Goal: Transaction & Acquisition: Subscribe to service/newsletter

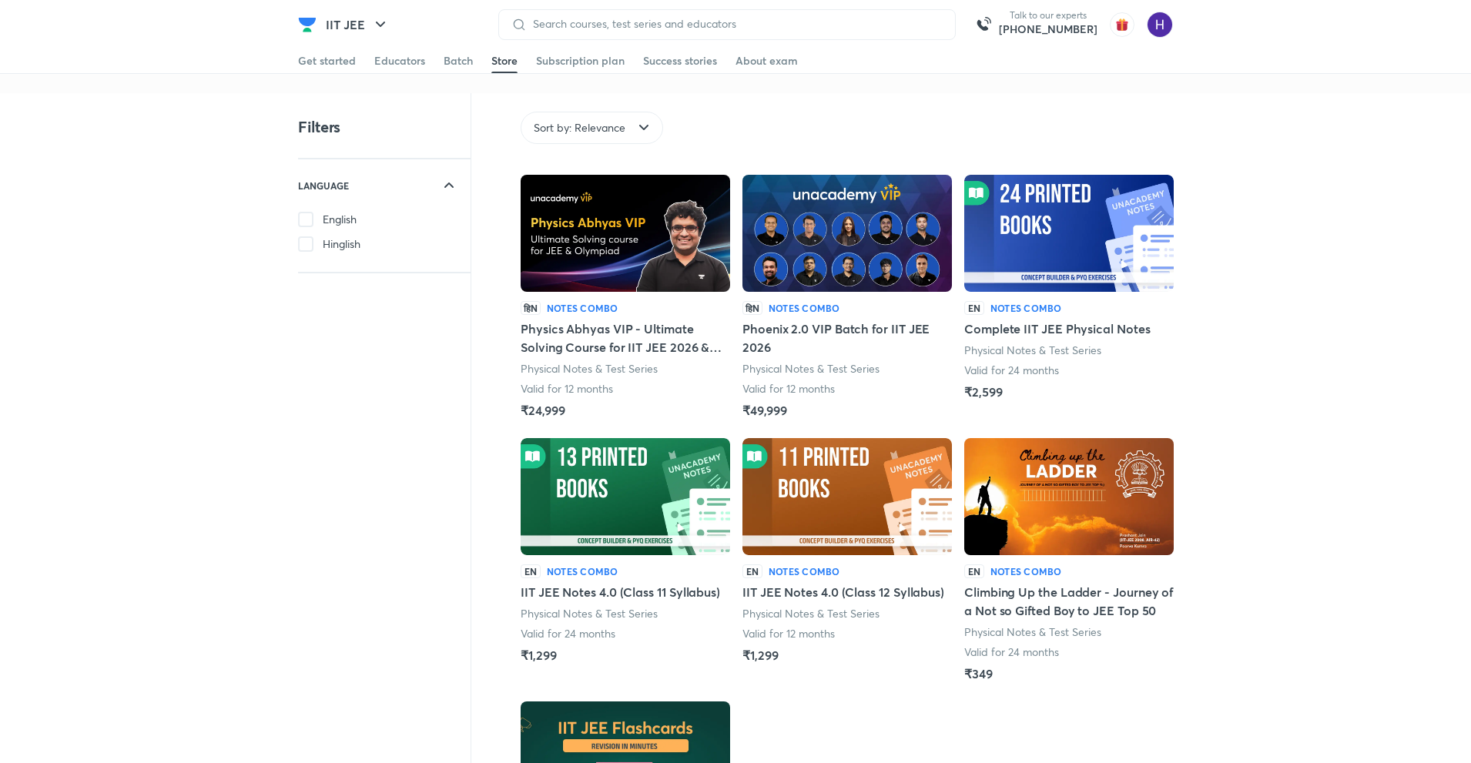
click at [1361, 497] on div "Filters LANGUAGE English Hinglish Sort by: Relevance Language Sort by: Relevanc…" at bounding box center [735, 693] width 1471 height 1201
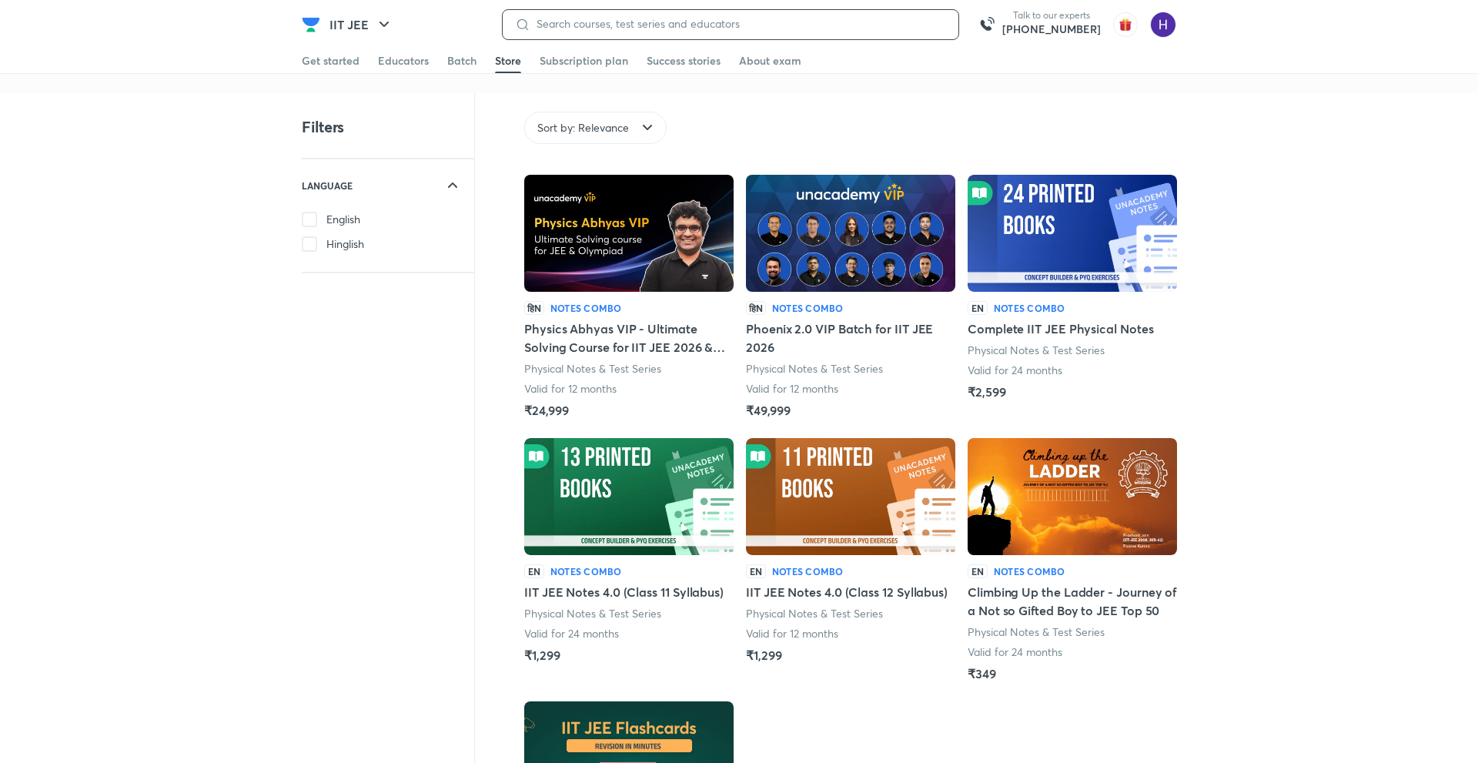
click at [709, 22] on input at bounding box center [739, 24] width 416 height 12
paste input "2CB6KF50"
type input "2CB6KF50"
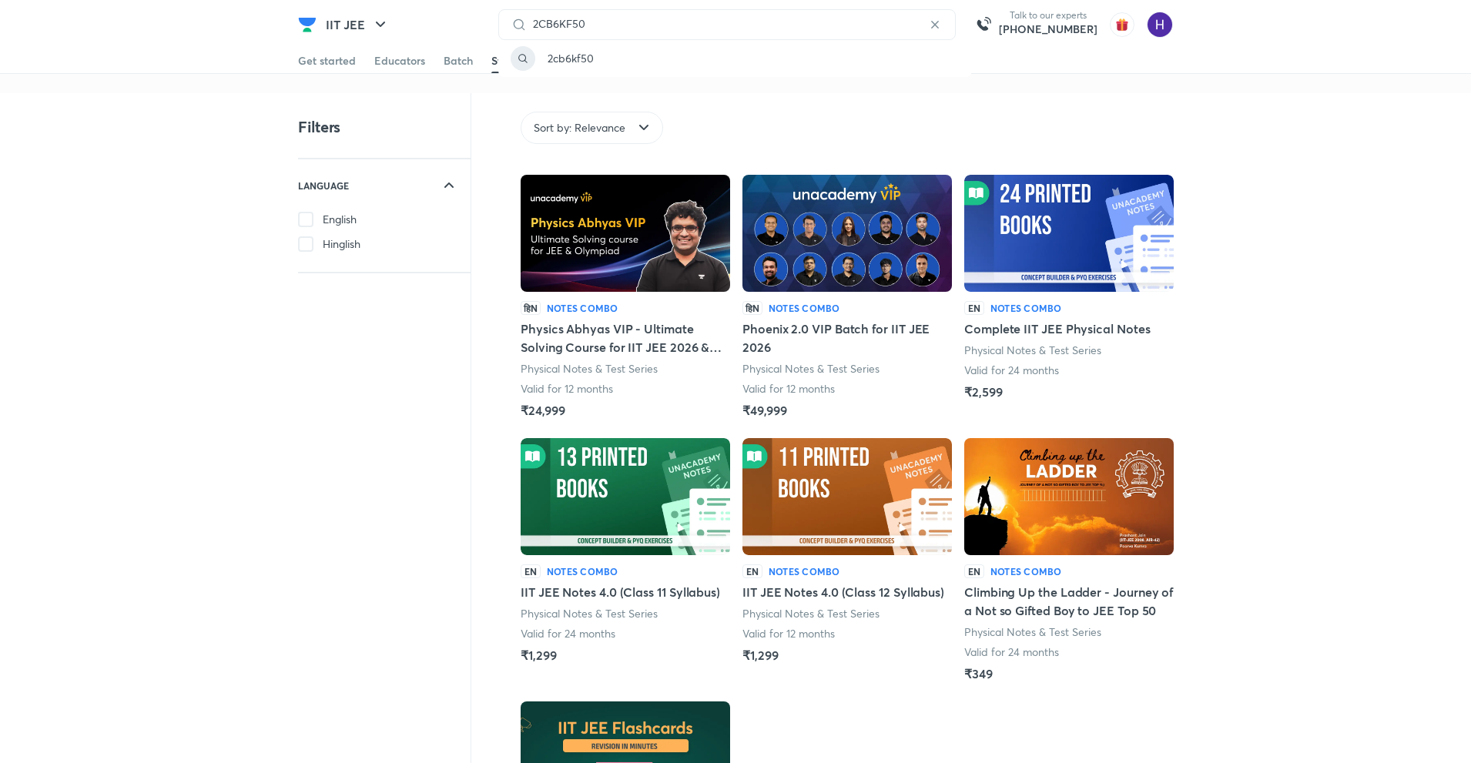
click at [1330, 403] on div "Filters LANGUAGE English Hinglish Sort by: Relevance Language Sort by: Relevanc…" at bounding box center [735, 693] width 1471 height 1201
click at [1220, 537] on div "Filters LANGUAGE English Hinglish Sort by: Relevance Language Sort by: Relevanc…" at bounding box center [735, 693] width 1471 height 1201
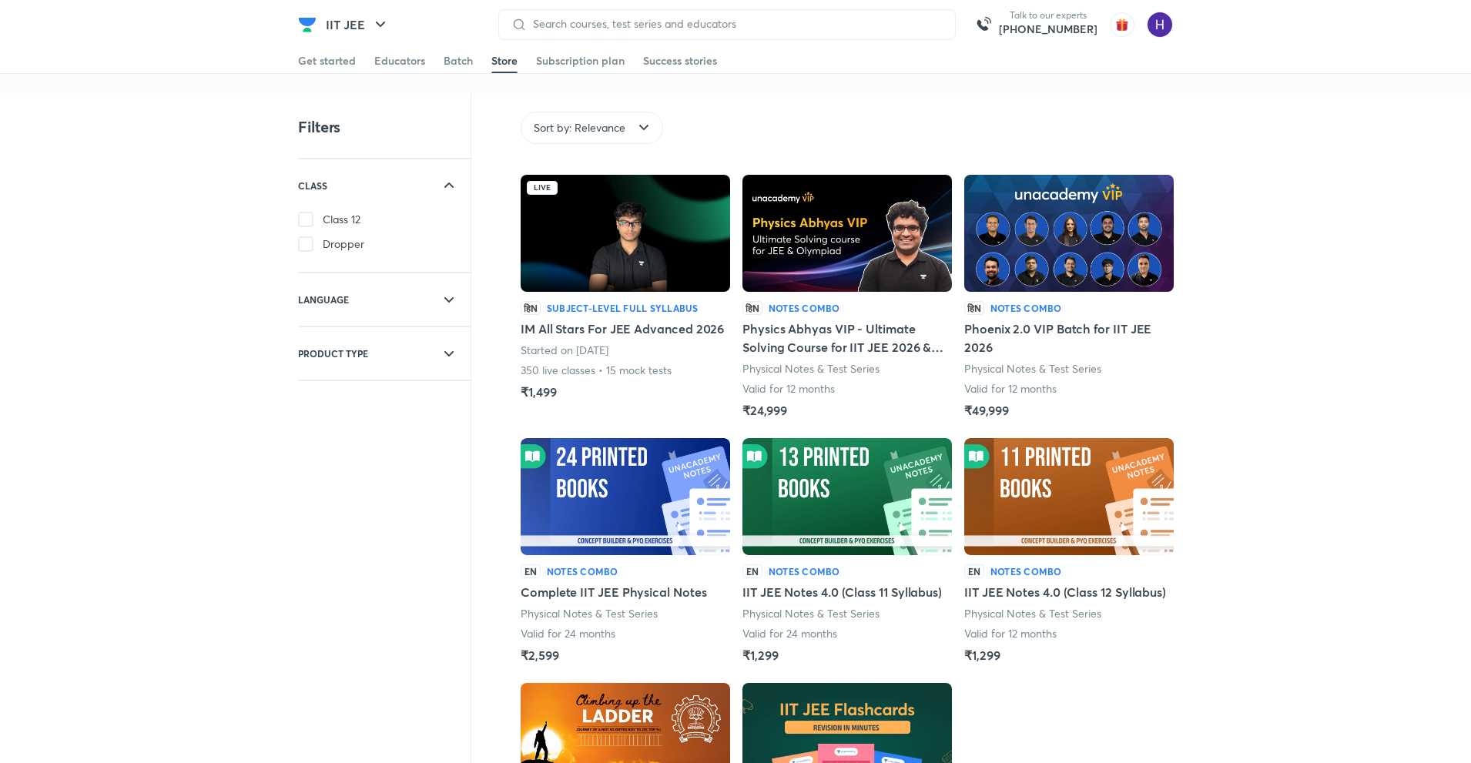
click at [1236, 360] on div "Filters CLASS Class 12 Dropper LANGUAGE English Hinglish PRODUCT TYPE Batches N…" at bounding box center [735, 562] width 1471 height 939
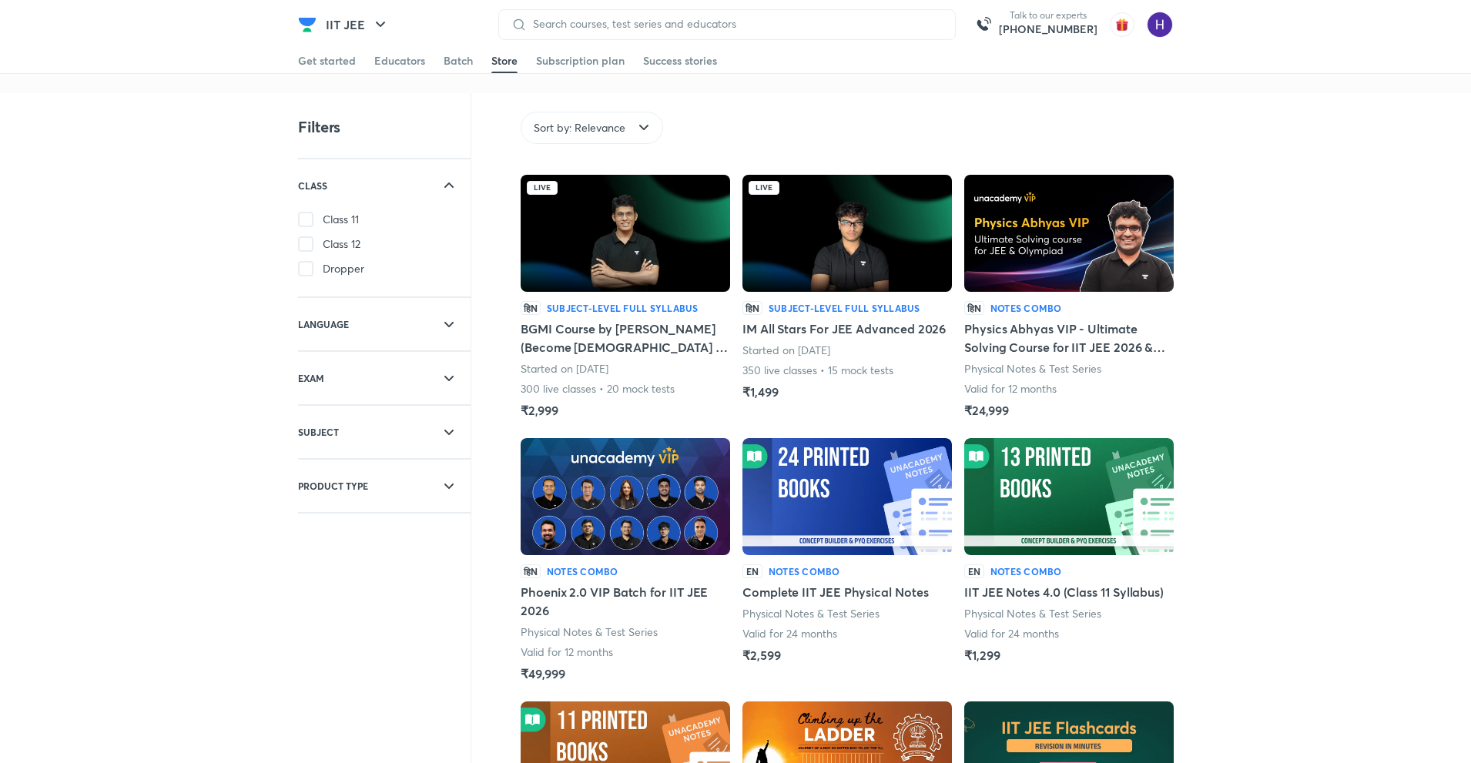
click at [1400, 370] on div "Filters CLASS Class 11 Class 12 Dropper LANGUAGE English Hinglish EXAM IIT JEE …" at bounding box center [735, 703] width 1471 height 1220
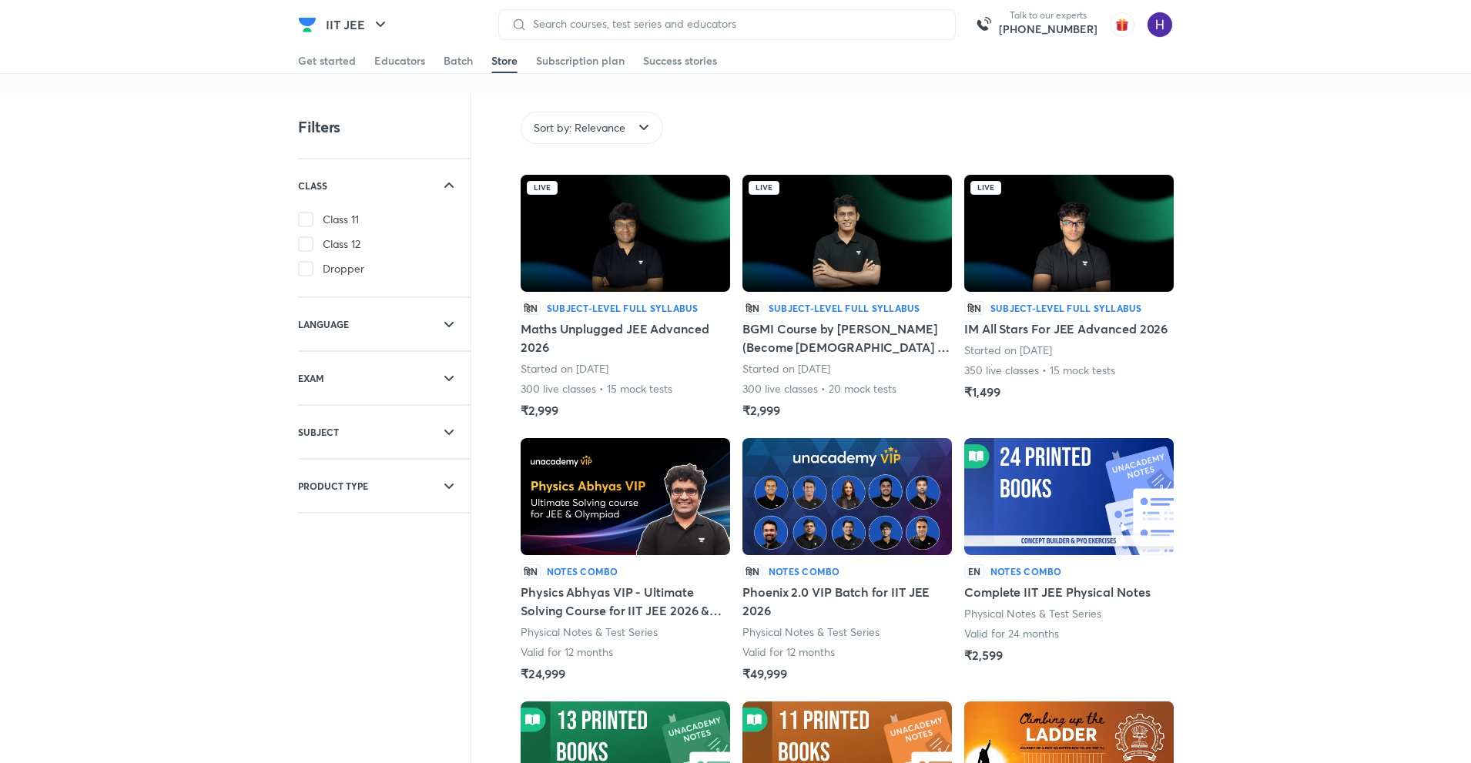
click at [580, 286] on img at bounding box center [625, 233] width 209 height 117
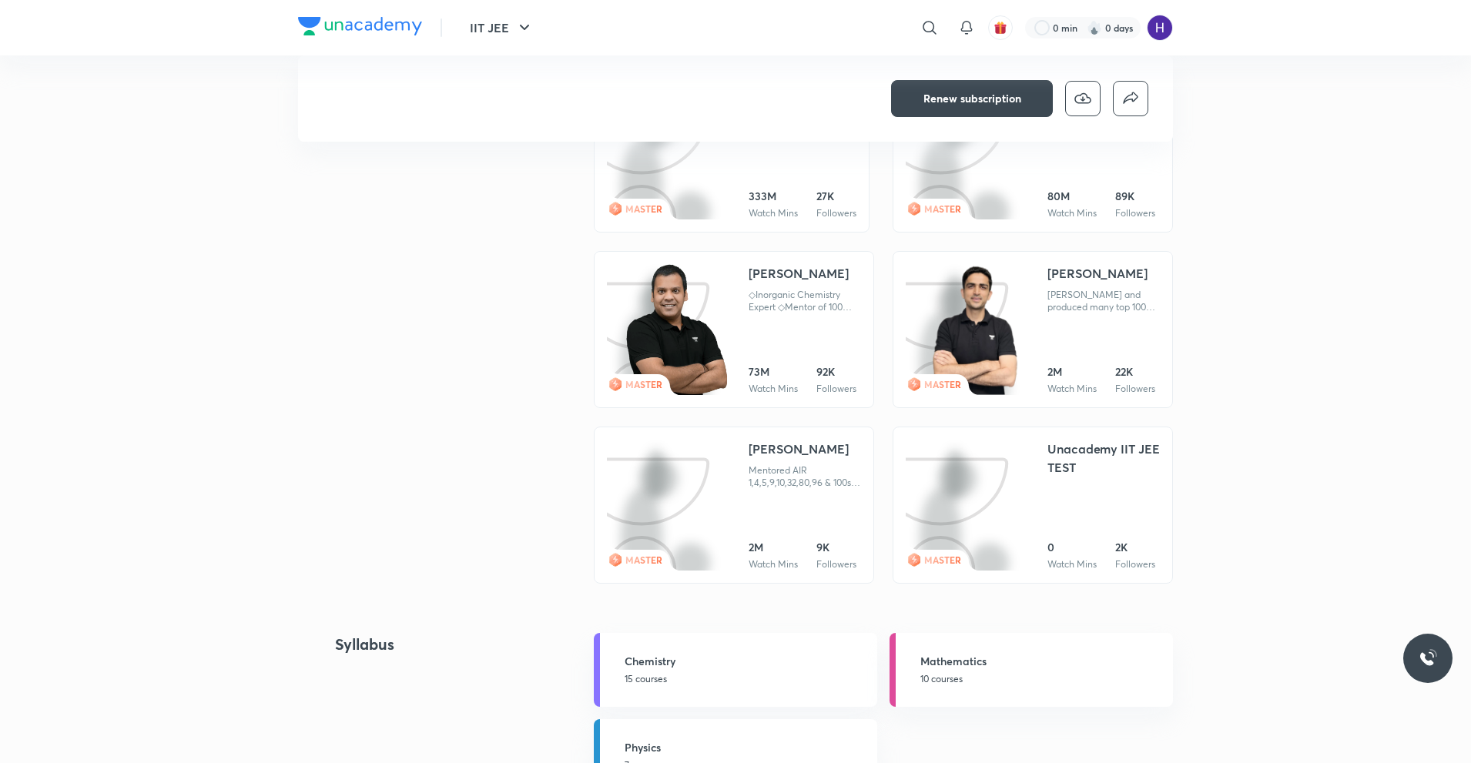
scroll to position [1164, 0]
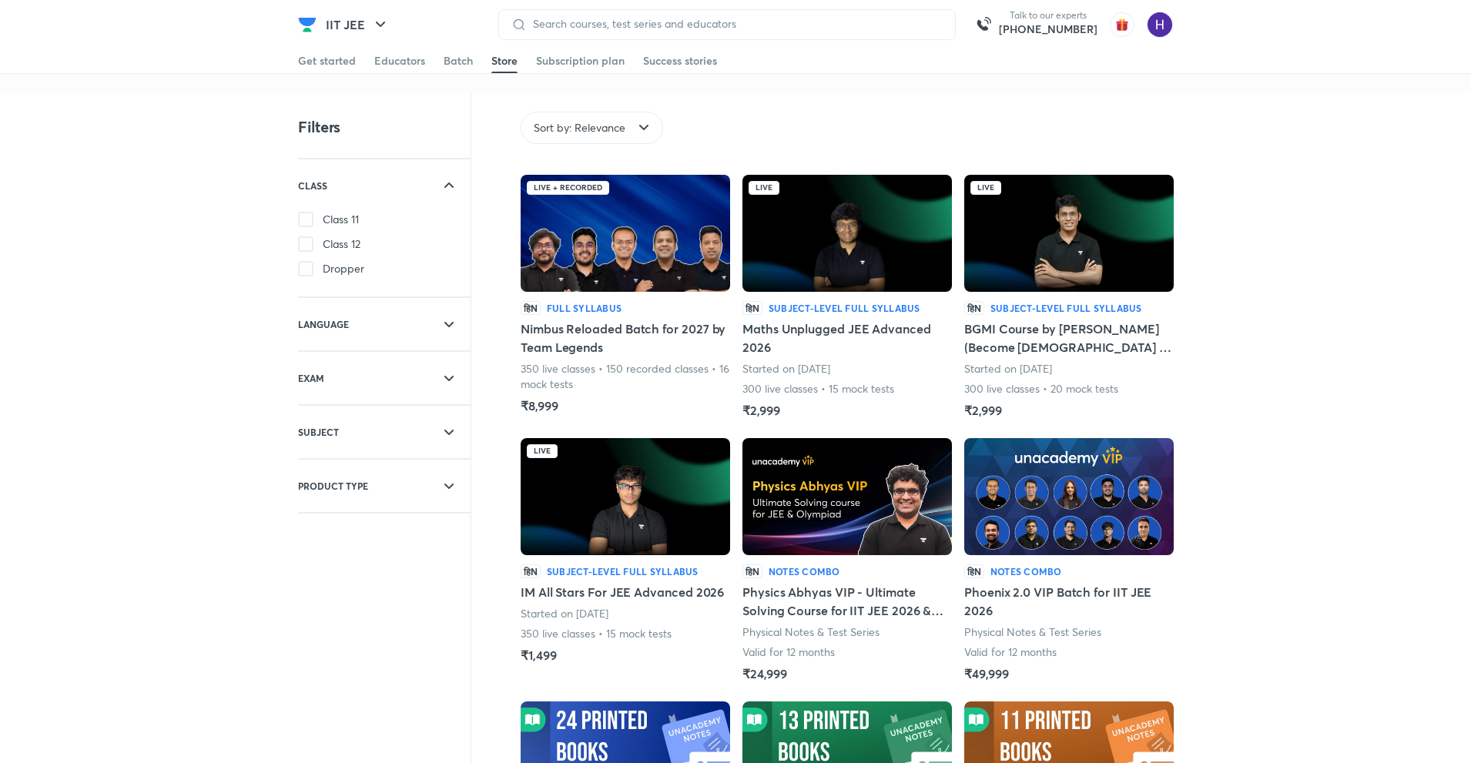
drag, startPoint x: 0, startPoint y: 0, endPoint x: 1292, endPoint y: 457, distance: 1370.4
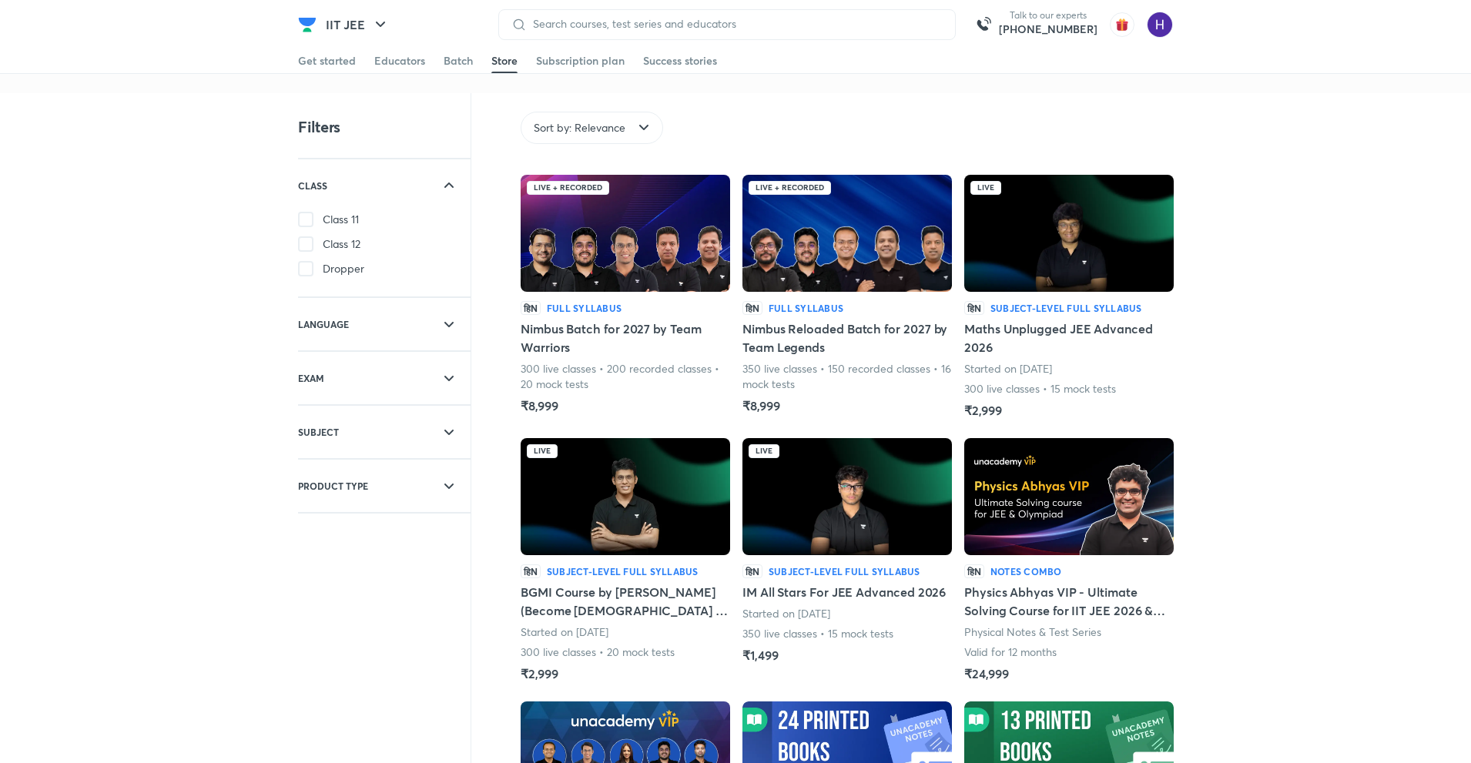
click at [1328, 379] on div "Filters CLASS Class 11 Class 12 Dropper LANGUAGE English Hinglish EXAM IIT JEE …" at bounding box center [735, 703] width 1471 height 1221
click at [638, 205] on img at bounding box center [625, 233] width 209 height 117
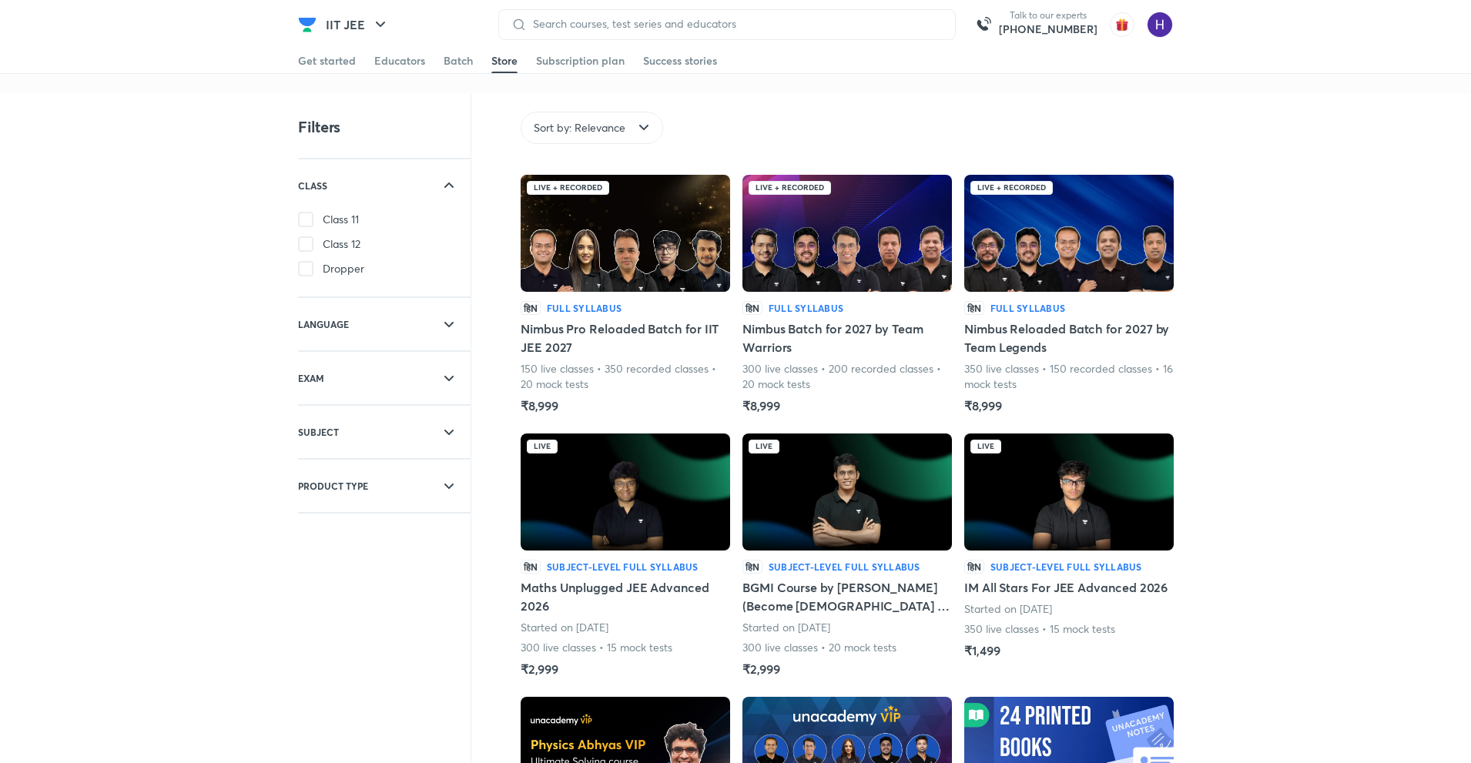
click at [1391, 497] on div "Filters CLASS Class 11 Class 12 Dropper LANGUAGE English Hinglish EXAM IIT JEE …" at bounding box center [735, 701] width 1471 height 1217
click at [1377, 414] on div "Filters CLASS Class 11 Class 12 Dropper LANGUAGE English Hinglish EXAM IIT JEE …" at bounding box center [735, 701] width 1471 height 1217
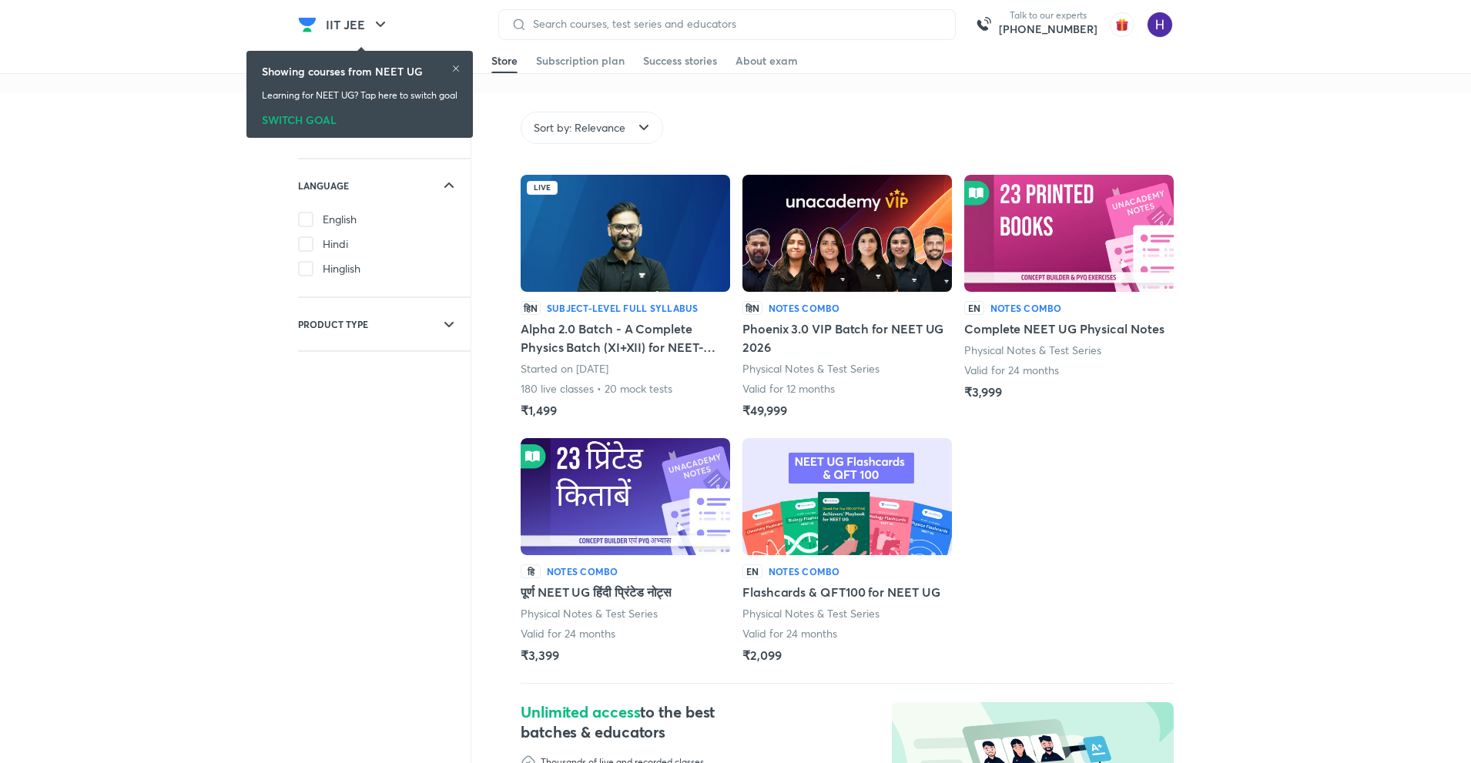
click at [1316, 320] on div "Filters LANGUAGE English Hindi Hinglish PRODUCT TYPE Batches Notes combo Sort b…" at bounding box center [735, 562] width 1471 height 938
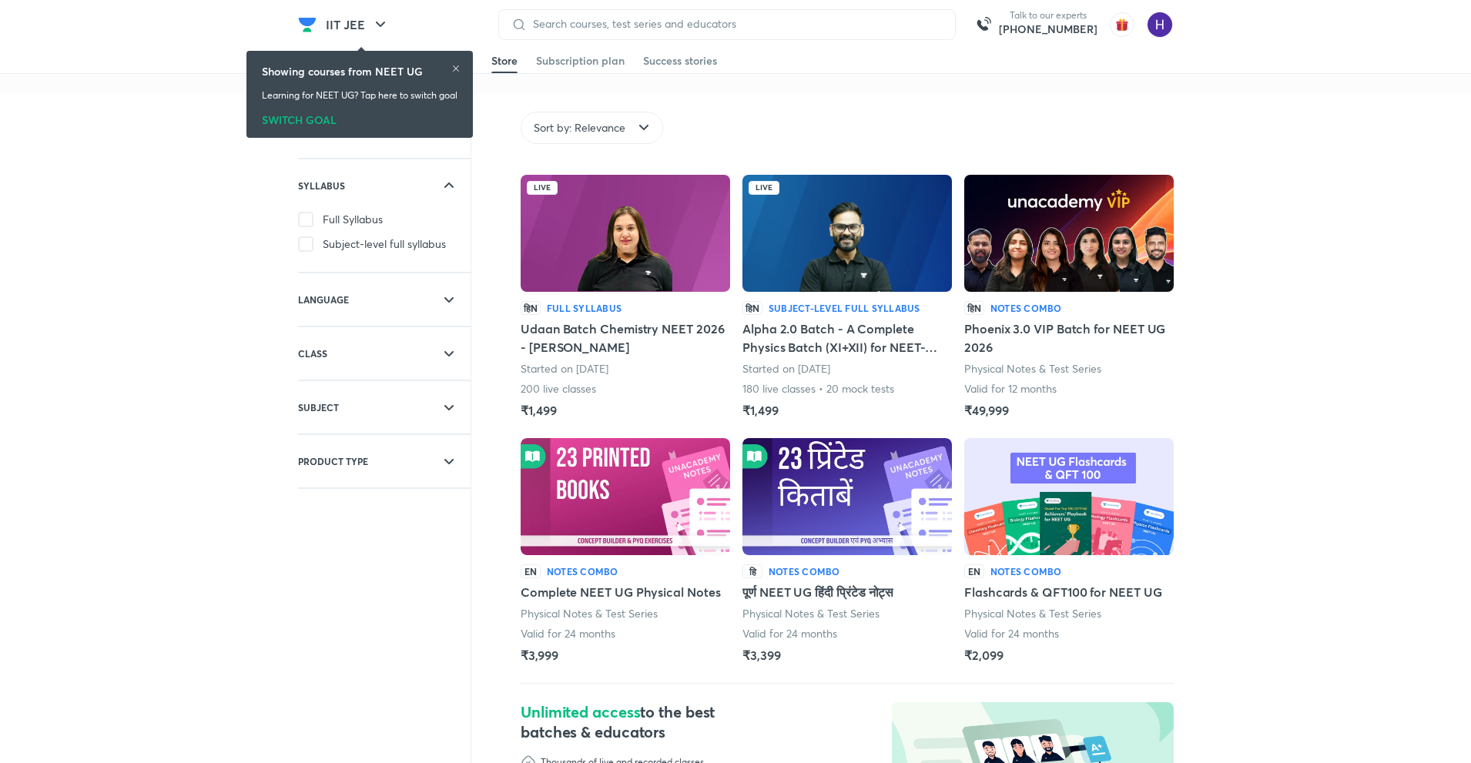
click at [1257, 355] on div "Filters SYLLABUS Full Syllabus Subject-level full syllabus LANGUAGE English Hin…" at bounding box center [735, 562] width 1471 height 938
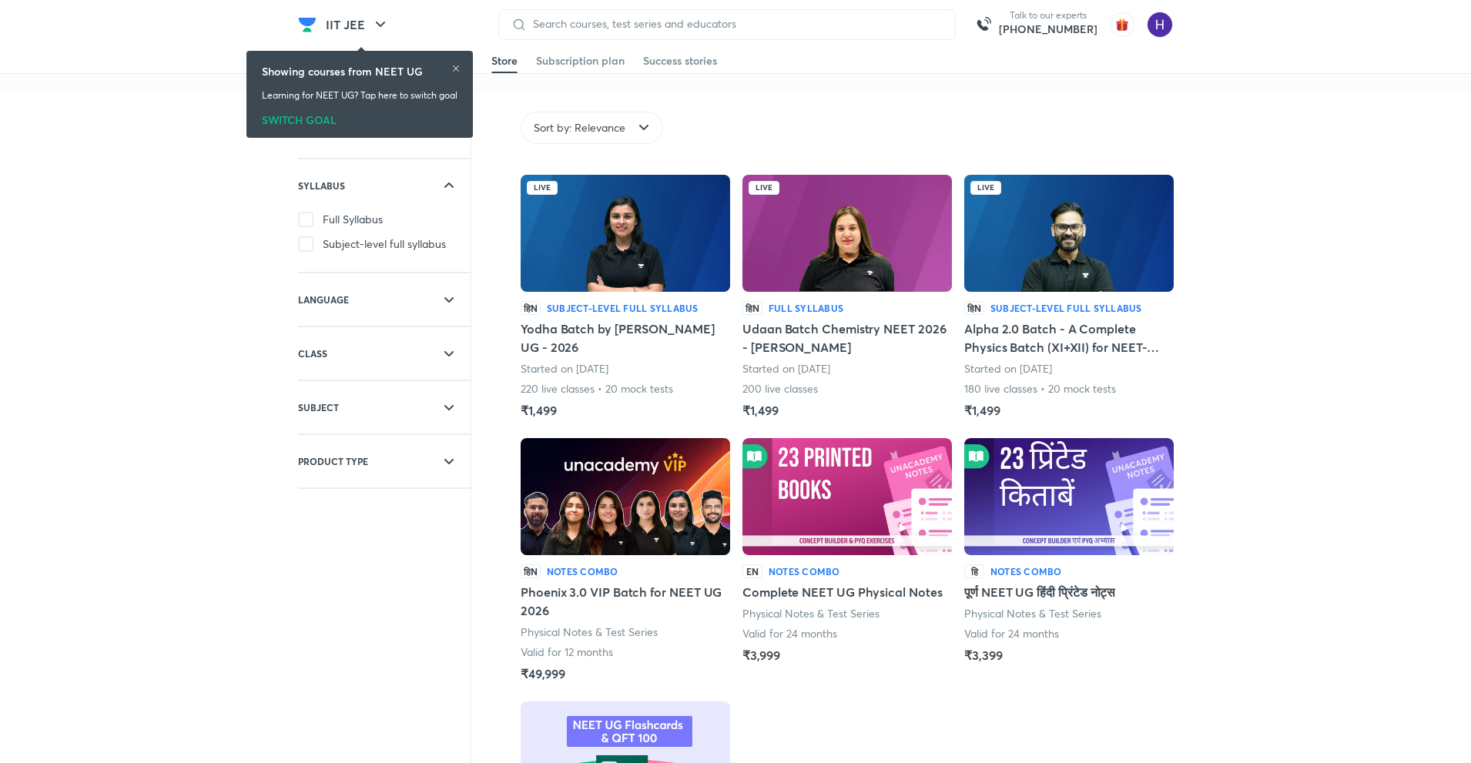
click at [1289, 470] on div "Filters SYLLABUS Full Syllabus Subject-level full syllabus LANGUAGE English Hin…" at bounding box center [735, 693] width 1471 height 1201
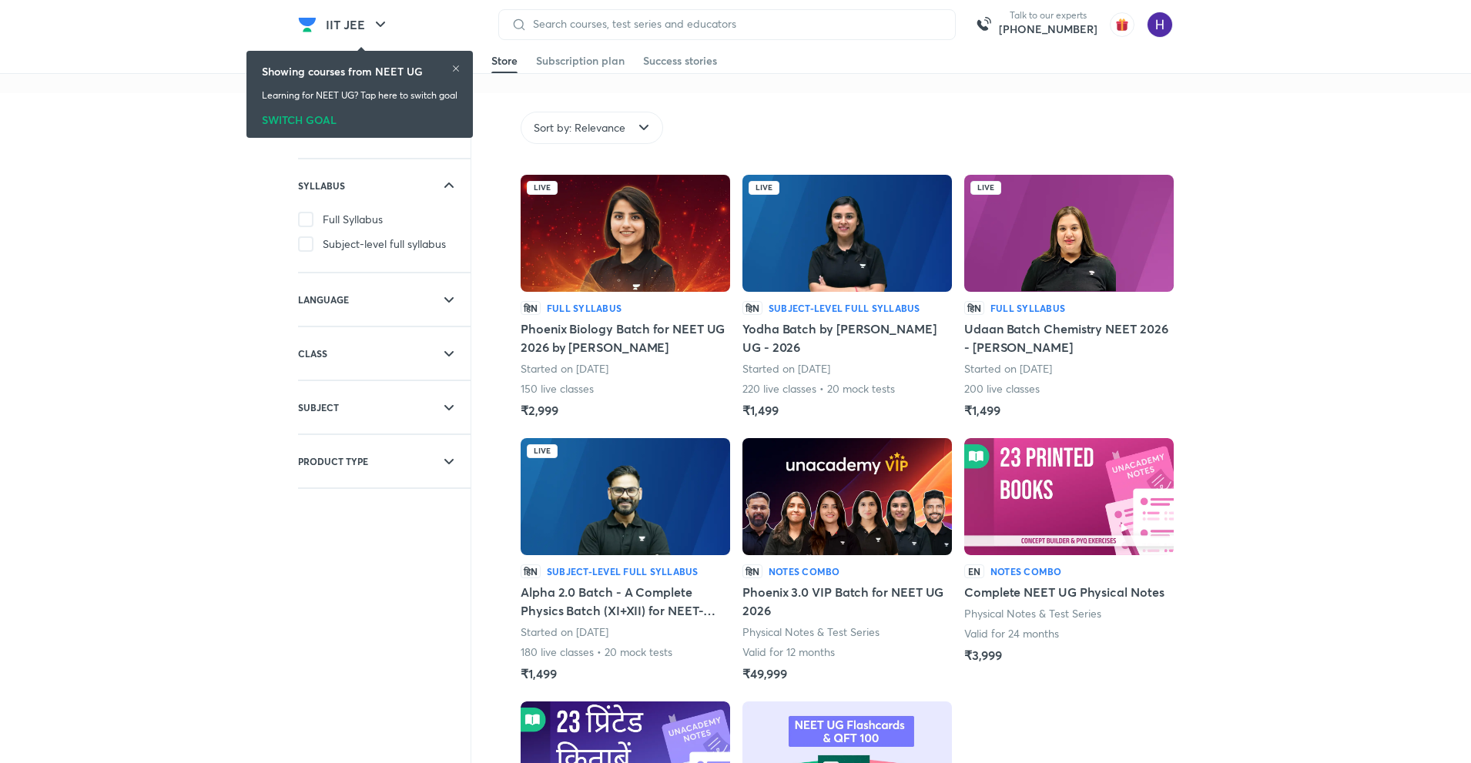
click at [1288, 477] on div "Filters SYLLABUS Full Syllabus Subject-level full syllabus LANGUAGE English Hin…" at bounding box center [735, 693] width 1471 height 1201
click at [1391, 415] on div "Filters SYLLABUS Full Syllabus Subject-level full syllabus LANGUAGE English Hin…" at bounding box center [735, 693] width 1471 height 1201
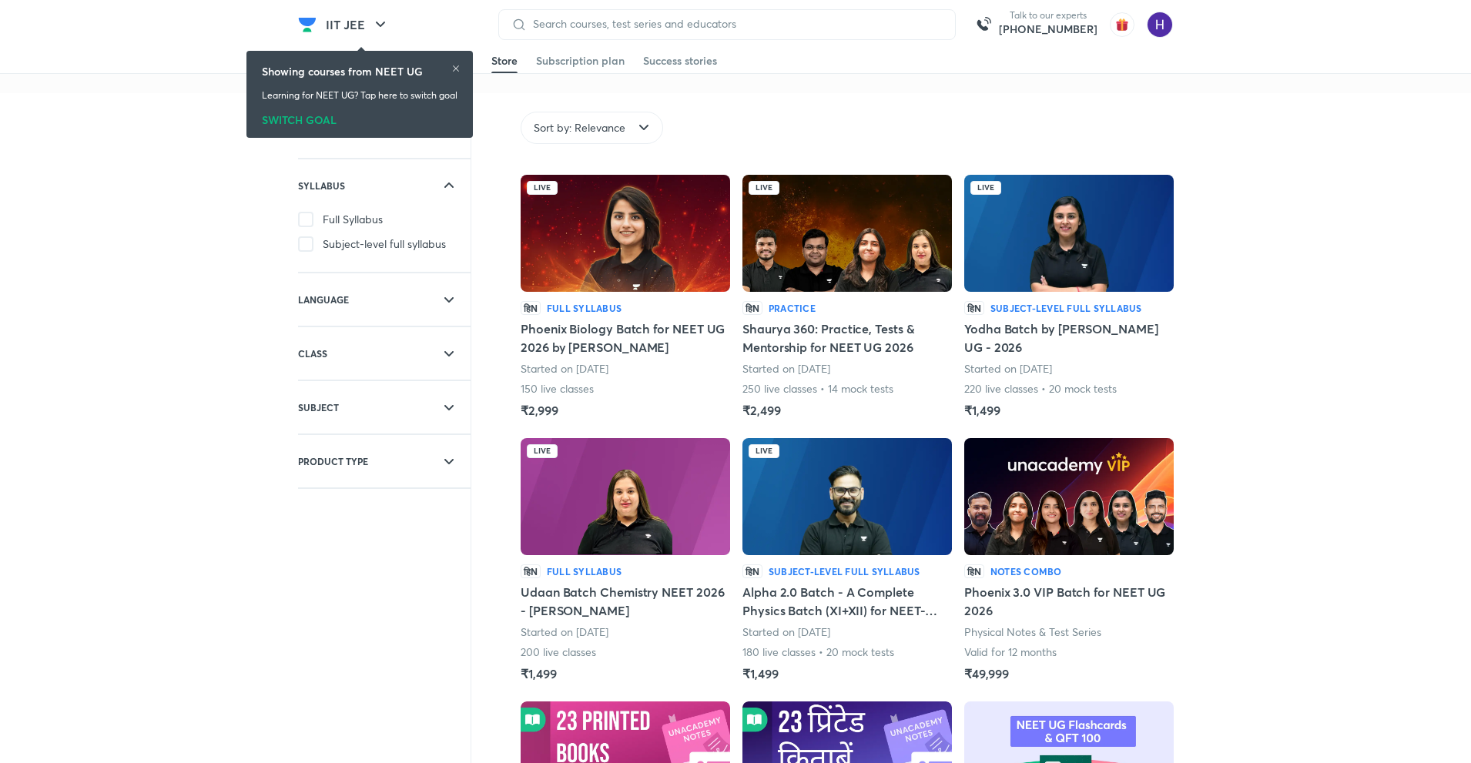
click at [1299, 496] on div "Filters SYLLABUS Full Syllabus Subject-level full syllabus LANGUAGE English Hin…" at bounding box center [735, 562] width 1471 height 939
click at [1438, 424] on div "Filters SYLLABUS Full Syllabus Subject-level full syllabus LANGUAGE English Hin…" at bounding box center [735, 562] width 1471 height 939
click at [1320, 457] on div "Filters SYLLABUS Full Syllabus Subject-level full syllabus LANGUAGE English Hin…" at bounding box center [735, 562] width 1471 height 939
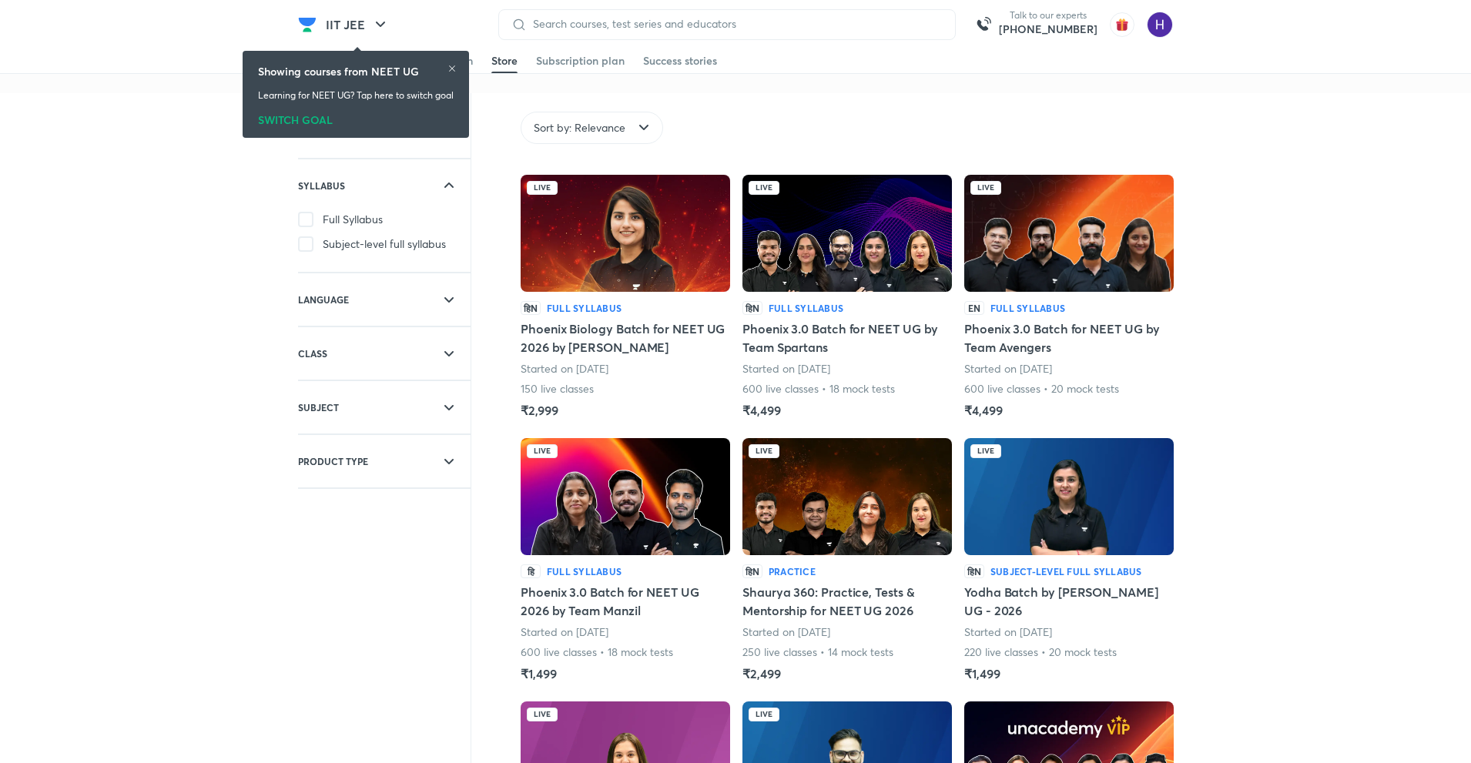
click at [1297, 457] on div "Filters SYLLABUS Full Syllabus Subject-level full syllabus LANGUAGE English Hin…" at bounding box center [735, 694] width 1471 height 1203
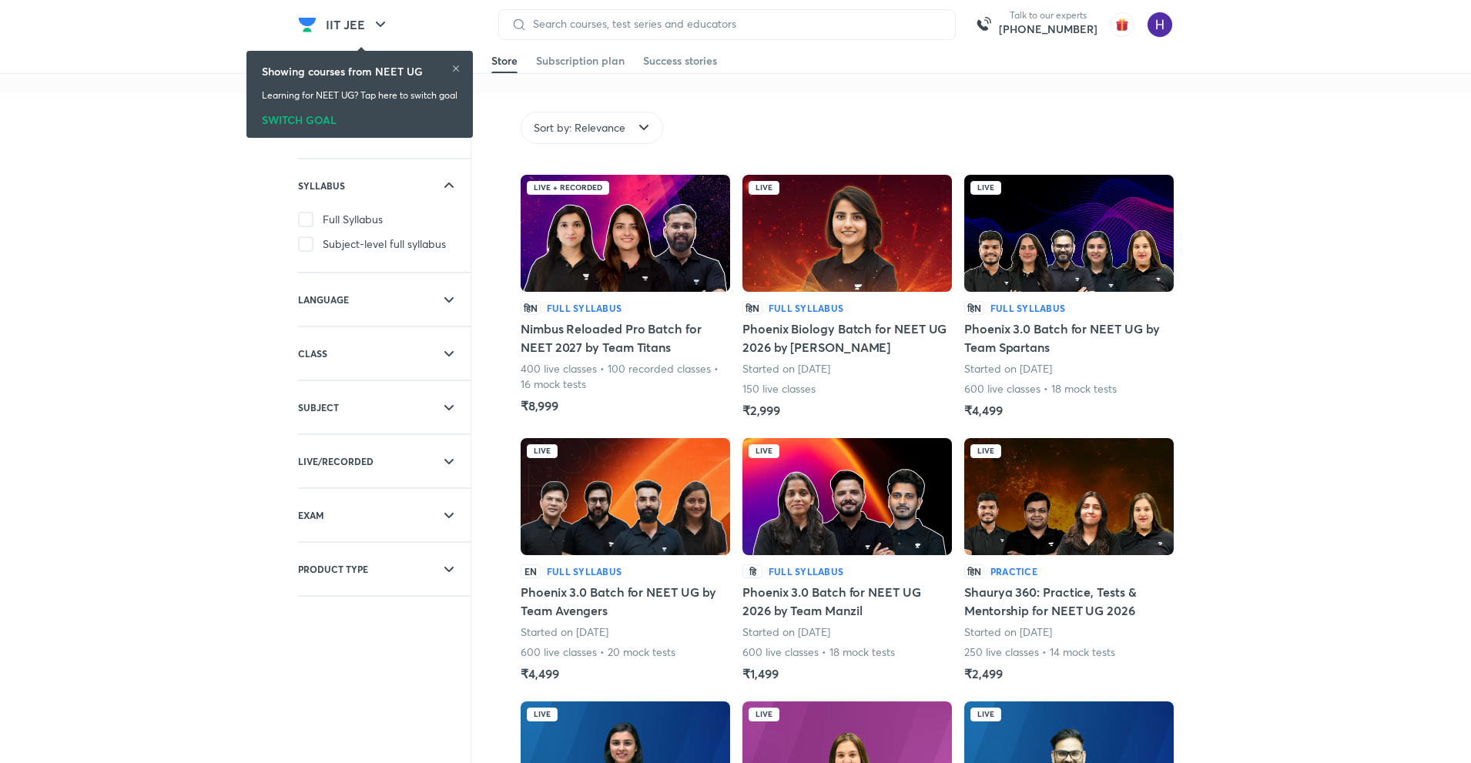
click at [1310, 394] on div "Filters SYLLABUS Full Syllabus Subject-level full syllabus LANGUAGE English Hin…" at bounding box center [735, 703] width 1471 height 1221
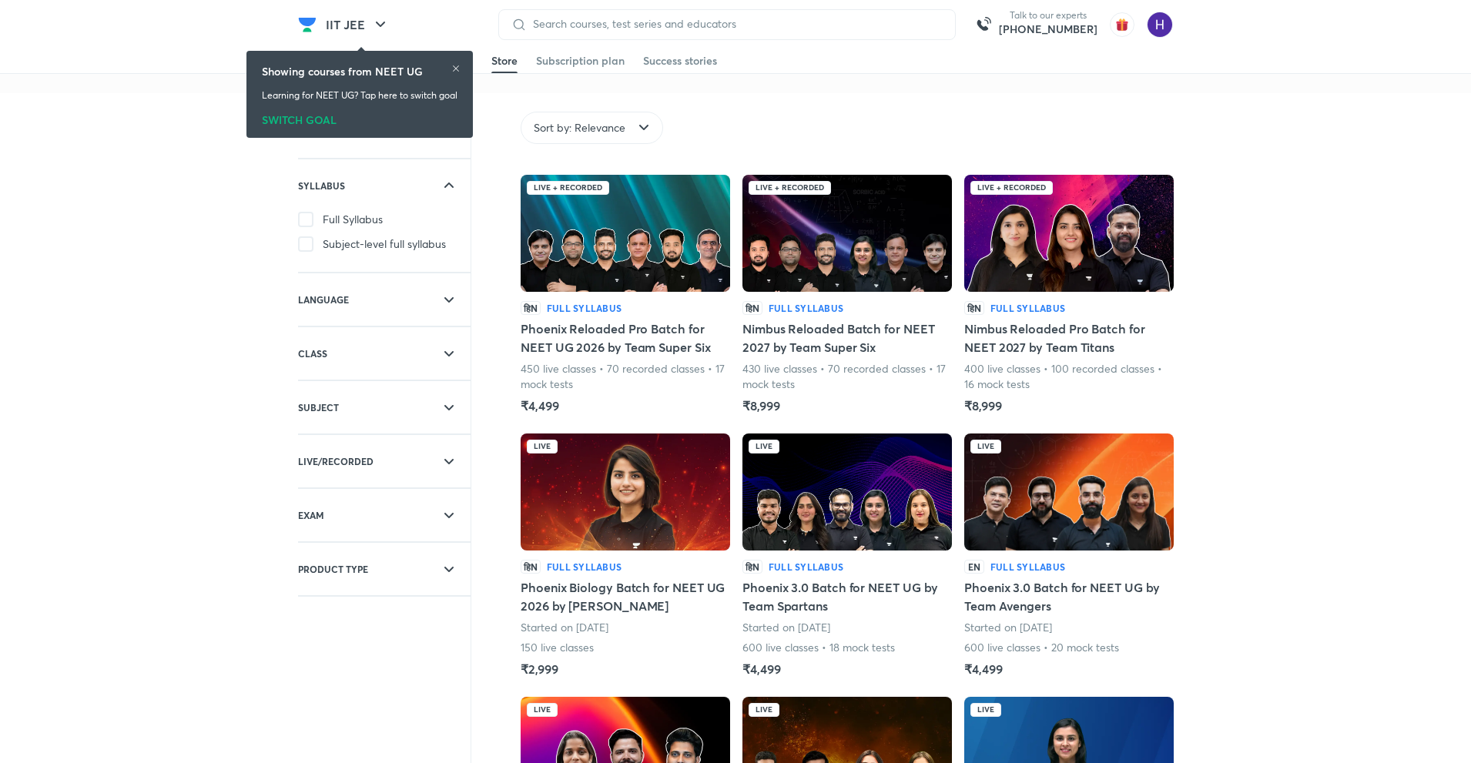
click at [1347, 371] on div "Filters SYLLABUS Full Syllabus Subject-level full syllabus LANGUAGE English Hin…" at bounding box center [735, 701] width 1471 height 1217
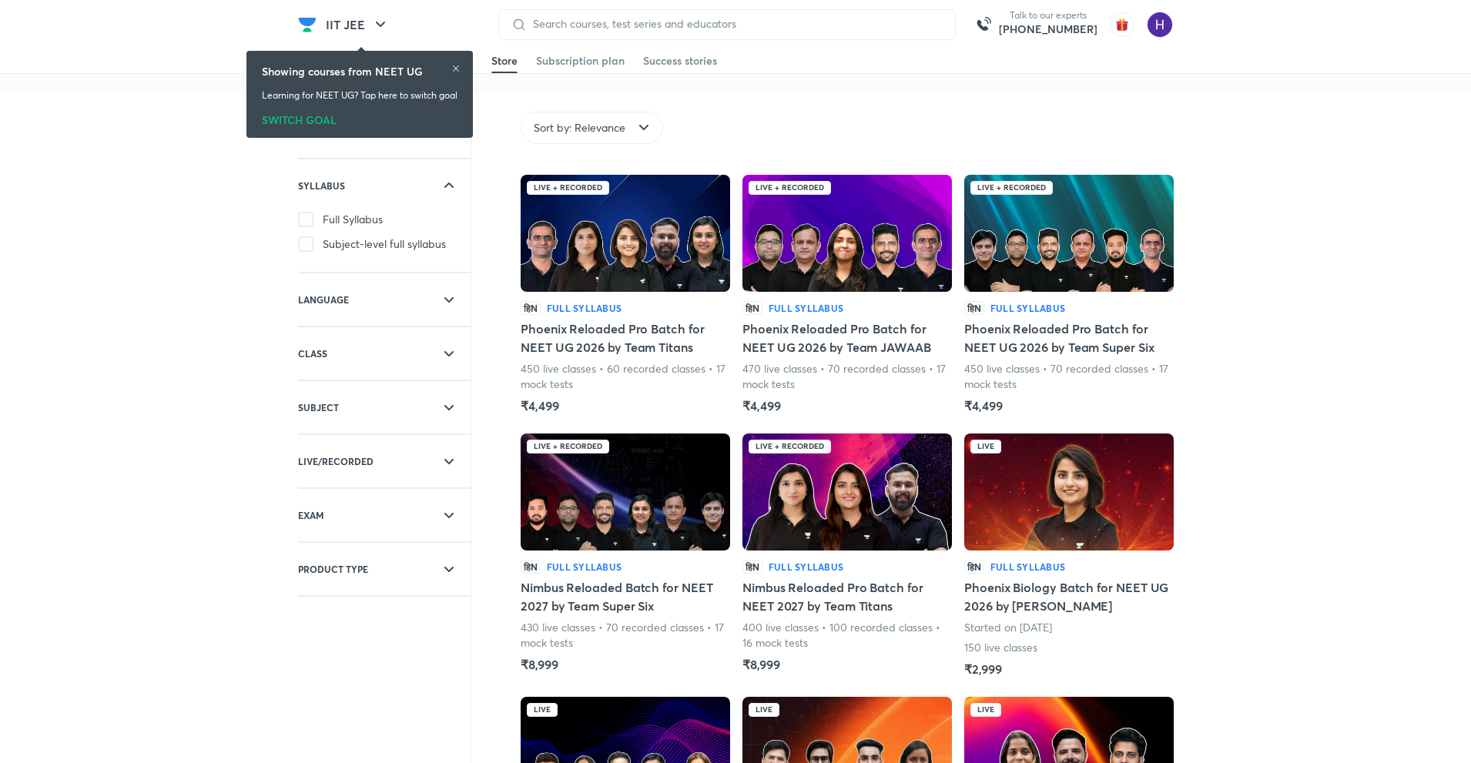
click at [1354, 444] on div "Filters SYLLABUS Full Syllabus Subject-level full syllabus LANGUAGE English Hin…" at bounding box center [735, 701] width 1471 height 1217
click at [457, 67] on icon at bounding box center [451, 68] width 9 height 9
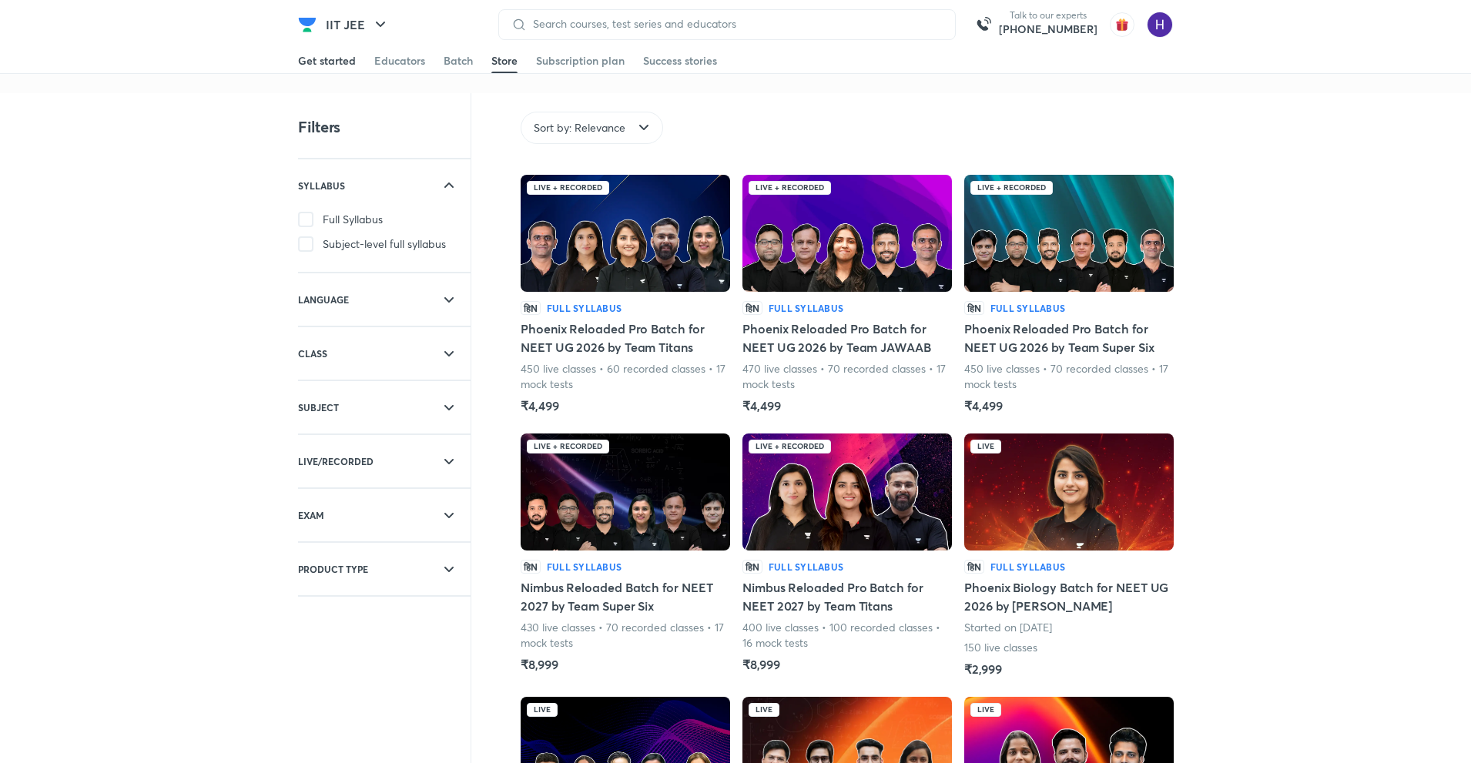
click at [334, 49] on link "Get started" at bounding box center [327, 61] width 58 height 25
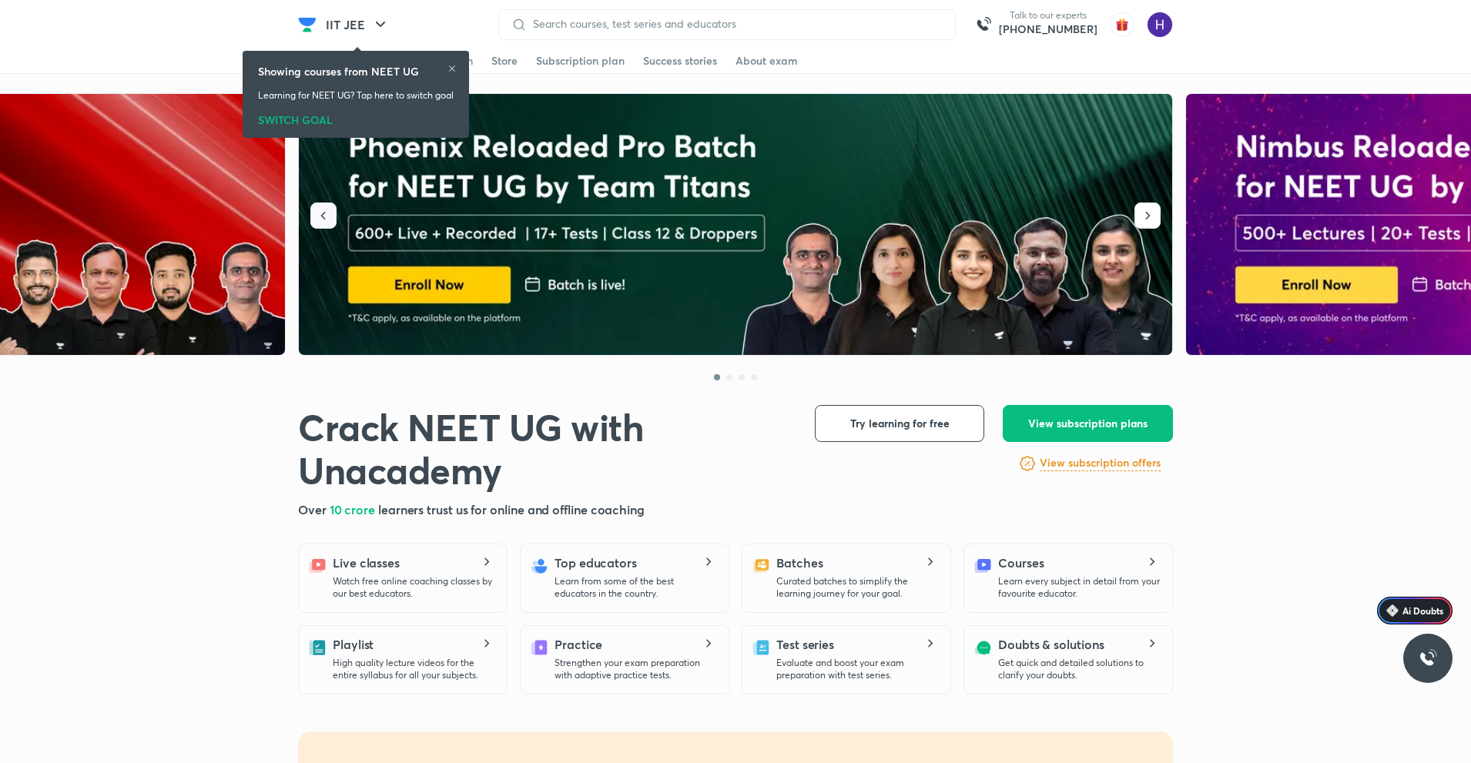
click at [320, 219] on icon "button" at bounding box center [323, 215] width 15 height 15
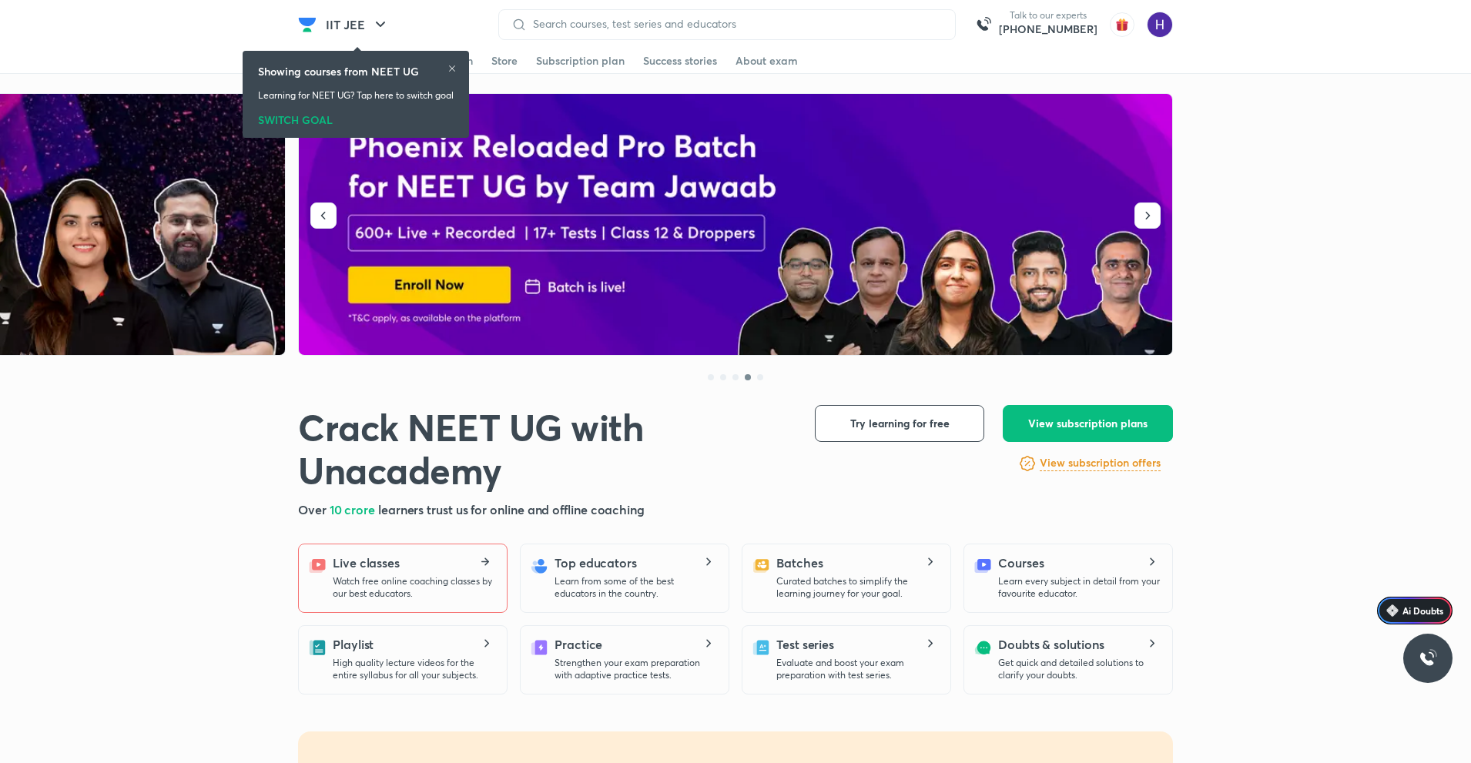
click at [414, 575] on p "Watch free online coaching classes by our best educators." at bounding box center [414, 587] width 162 height 25
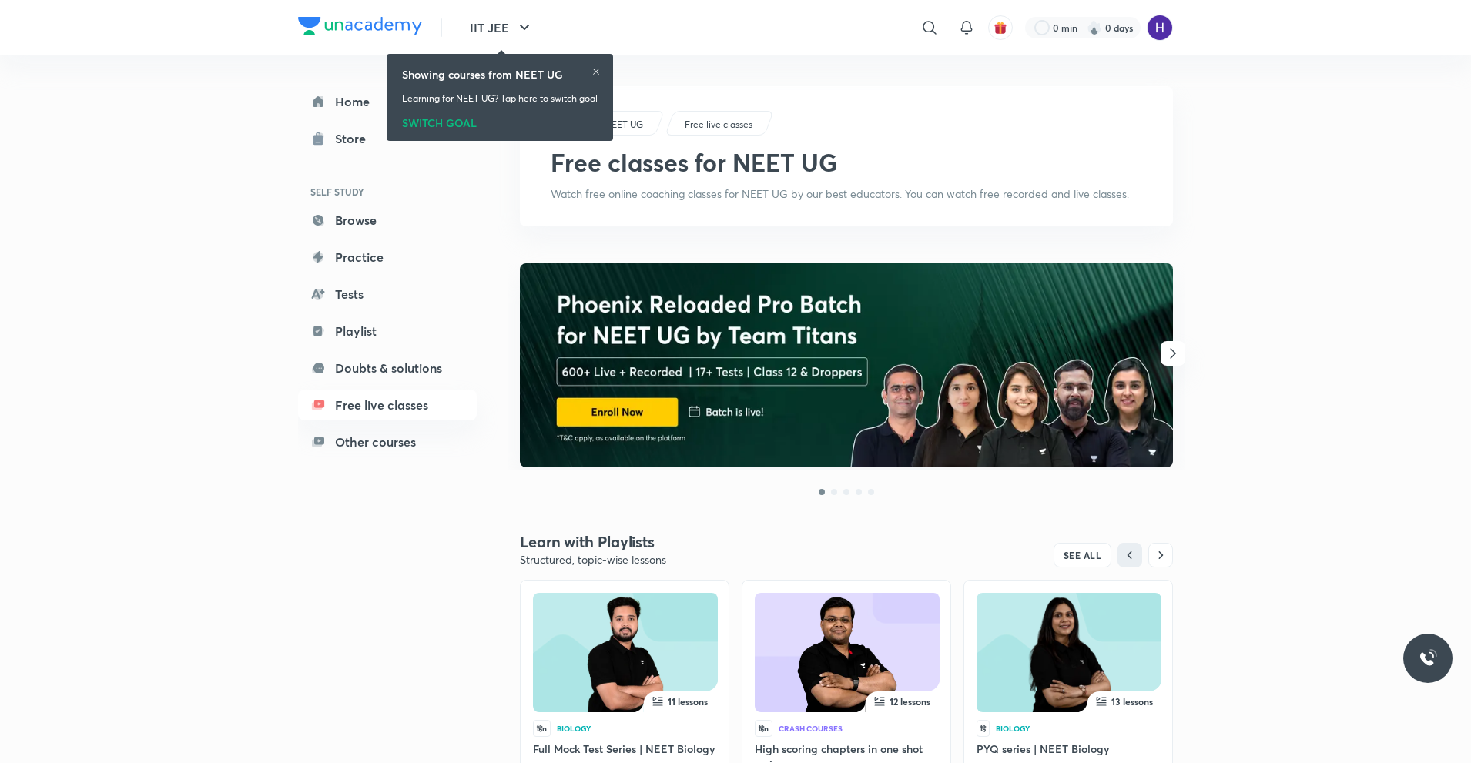
click at [1169, 356] on icon "button" at bounding box center [1173, 353] width 18 height 18
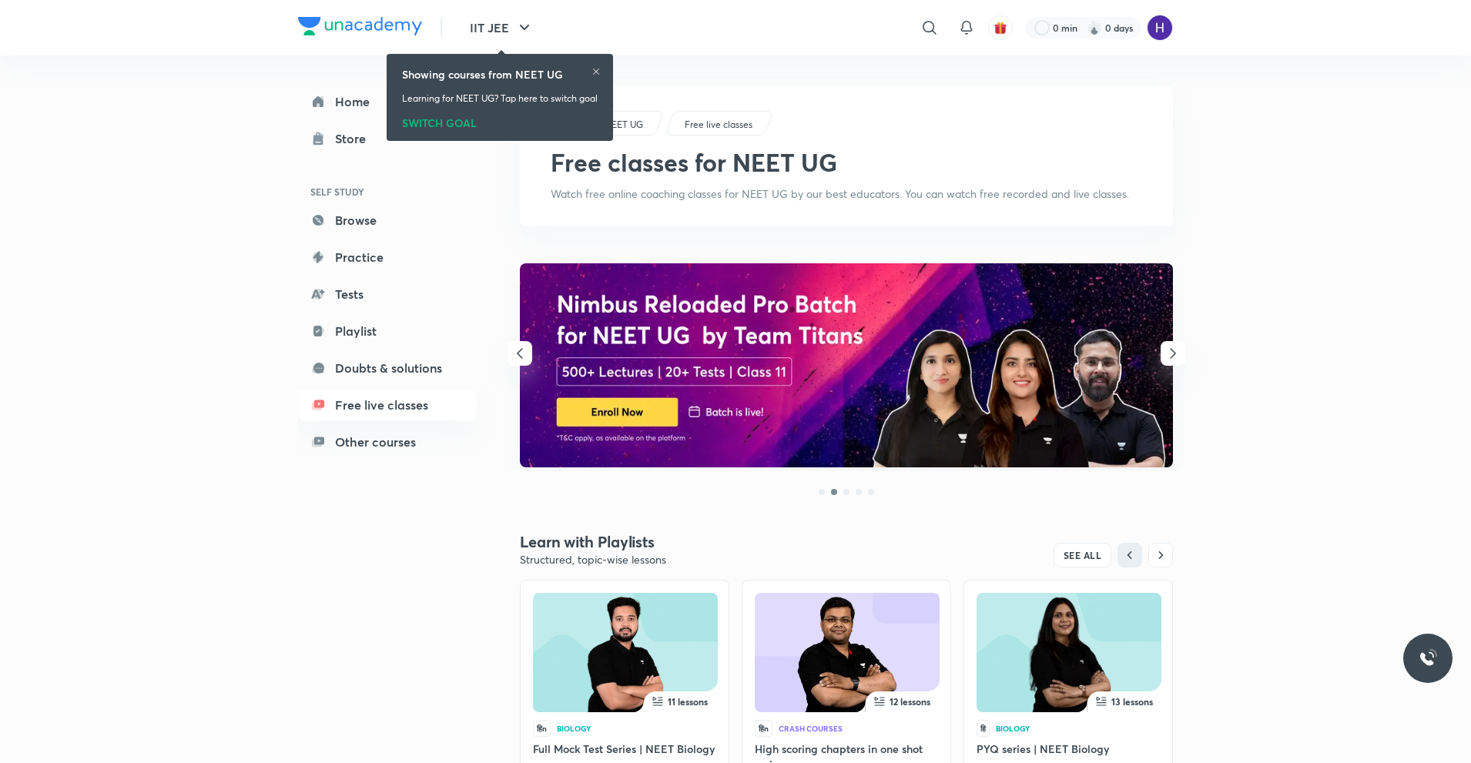
click at [1169, 356] on icon "button" at bounding box center [1173, 353] width 18 height 18
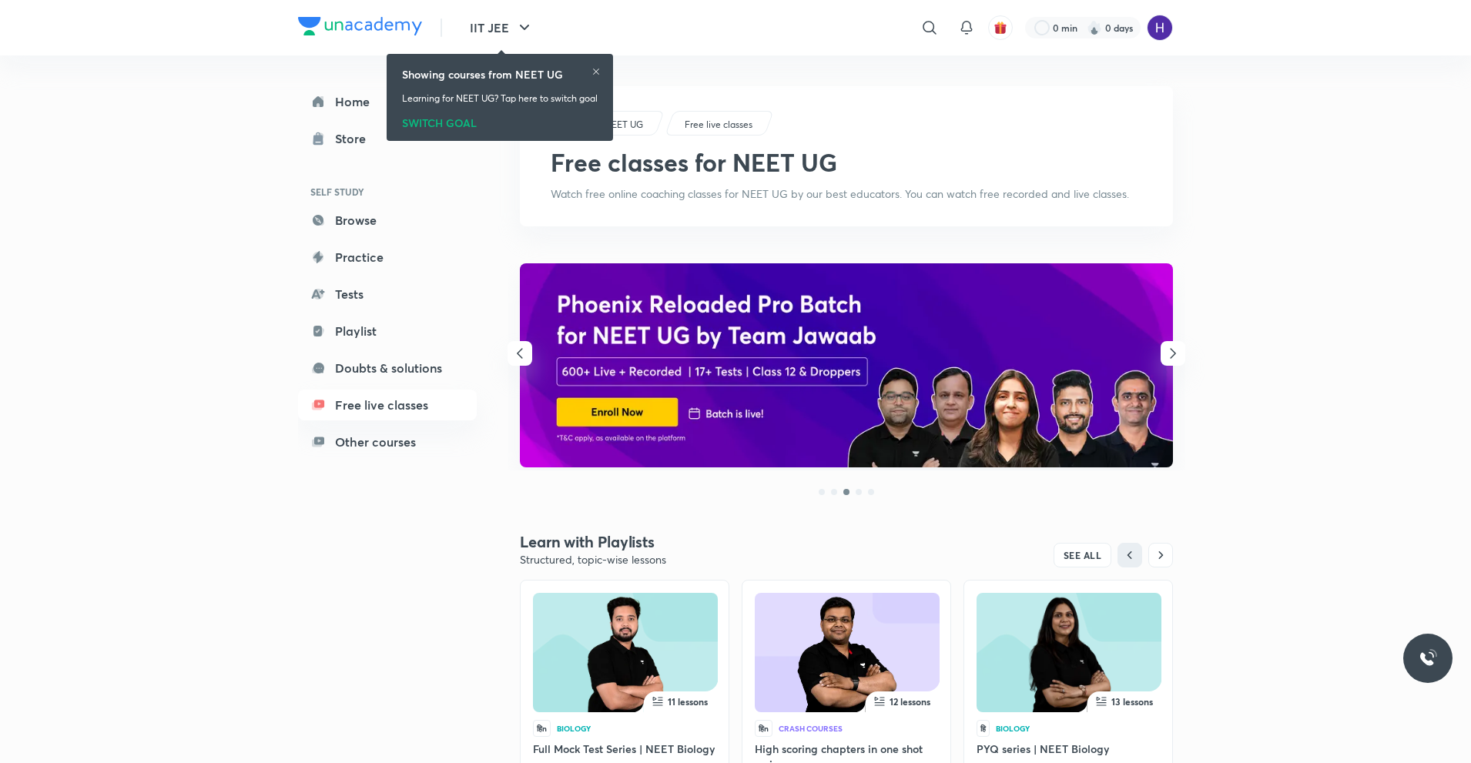
click at [1169, 356] on icon "button" at bounding box center [1173, 353] width 18 height 18
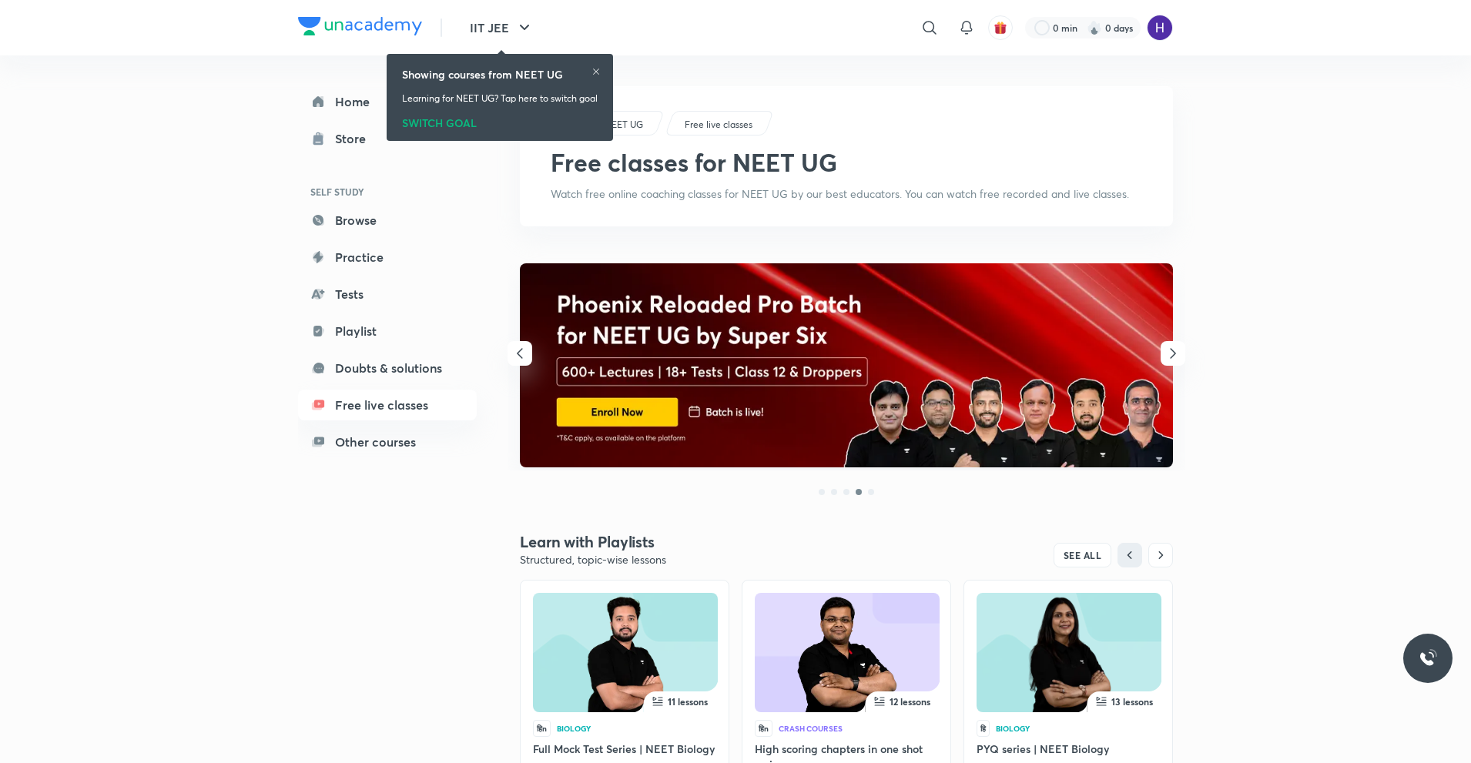
click at [1169, 356] on icon "button" at bounding box center [1173, 353] width 18 height 18
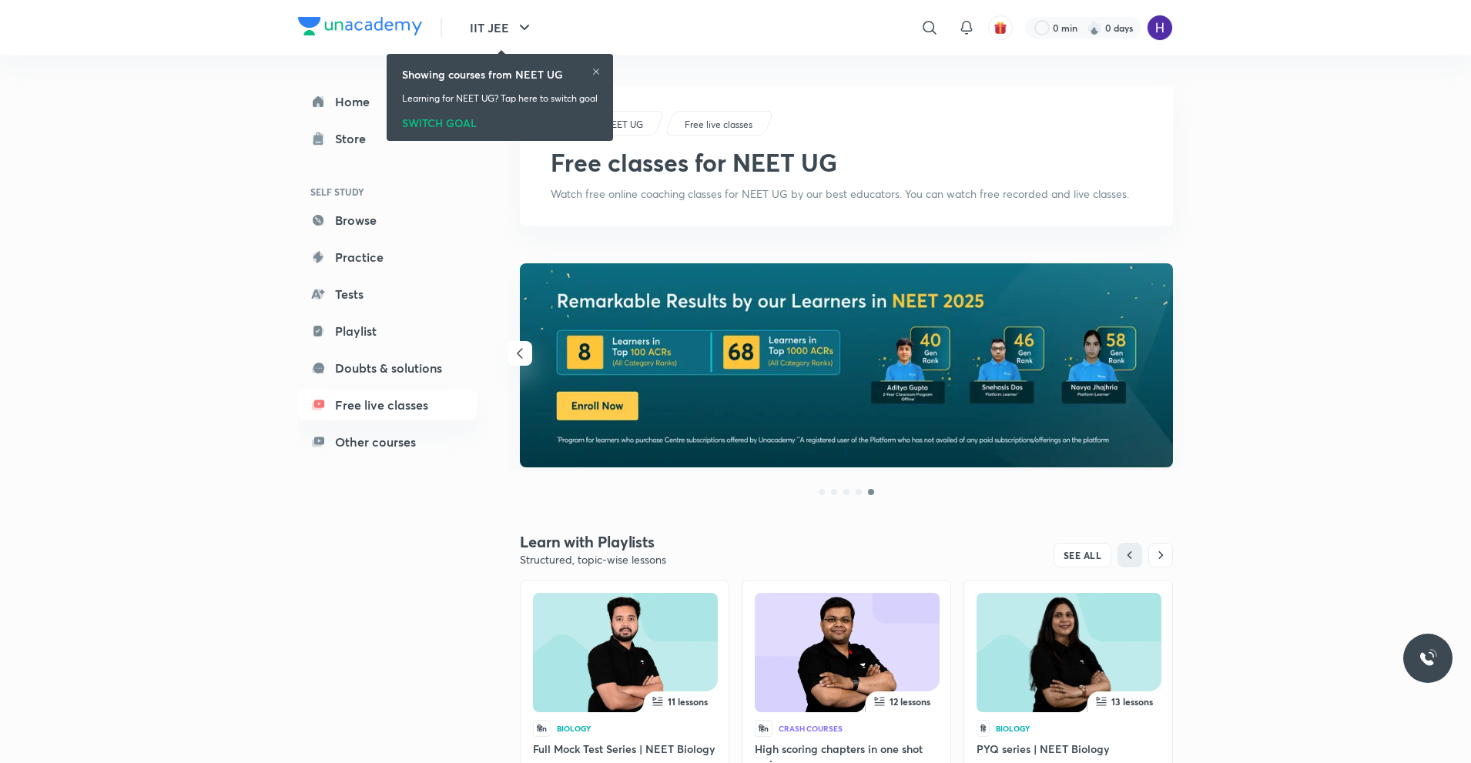
click at [860, 347] on img at bounding box center [846, 365] width 653 height 204
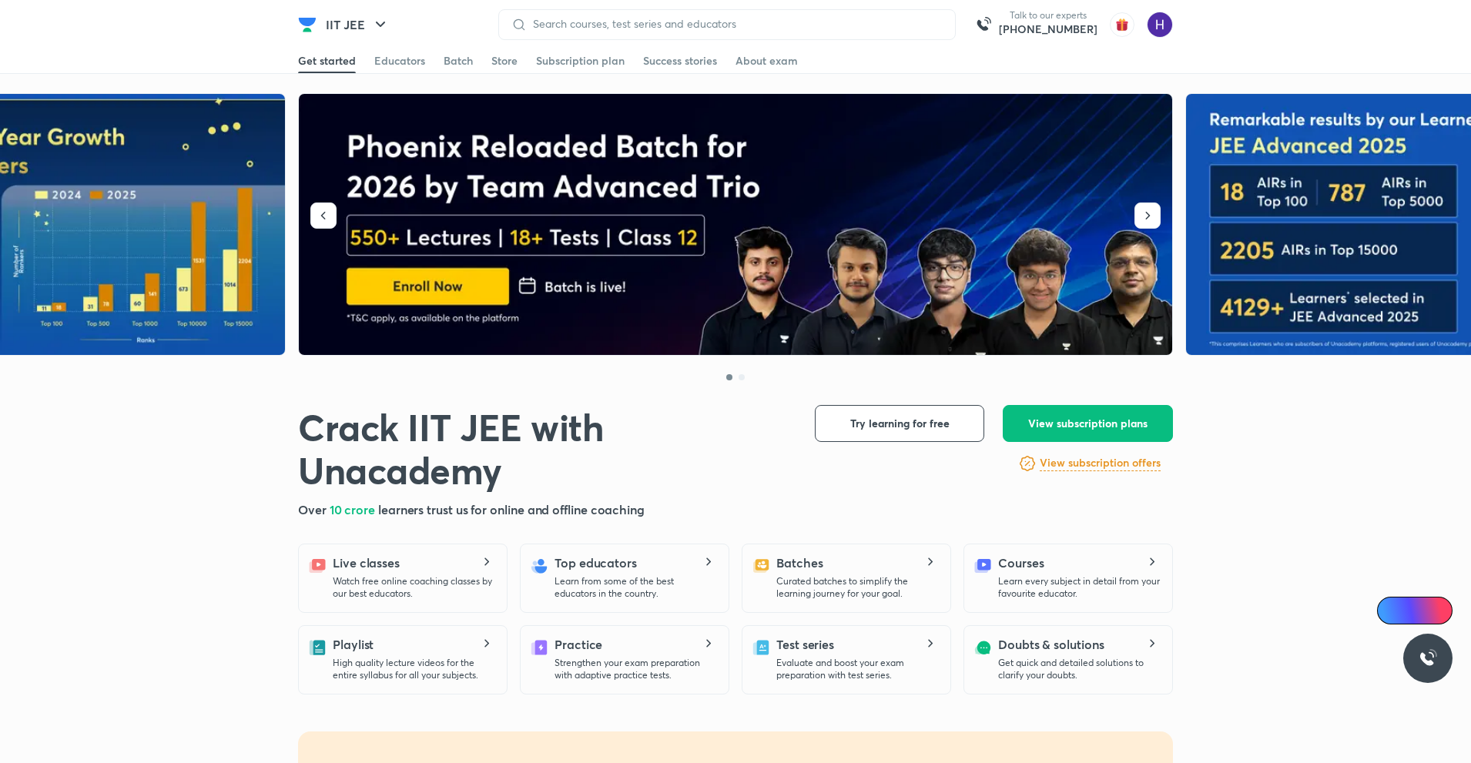
click at [397, 575] on p "Watch free online coaching classes by our best educators." at bounding box center [414, 587] width 162 height 25
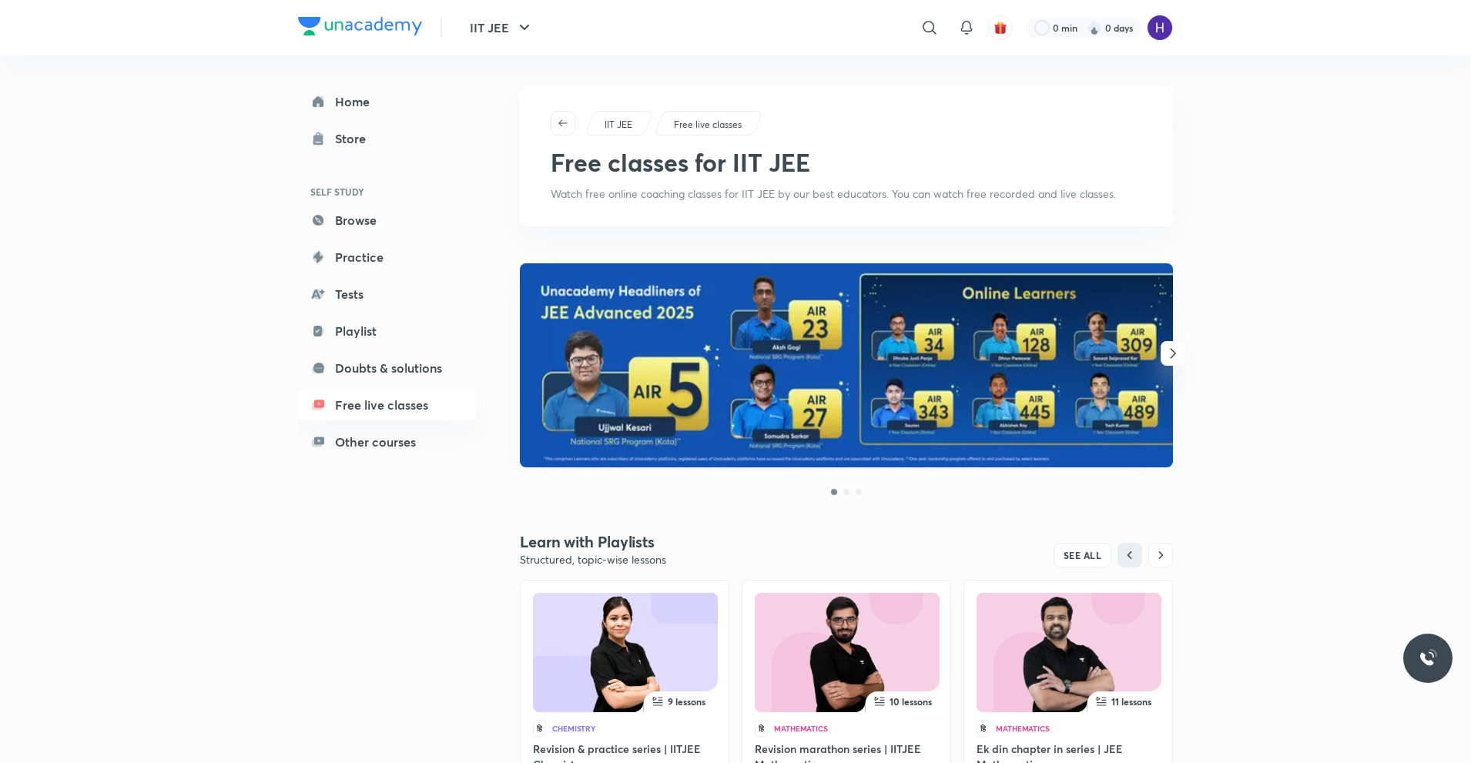
click at [1172, 353] on icon "button" at bounding box center [1173, 353] width 18 height 18
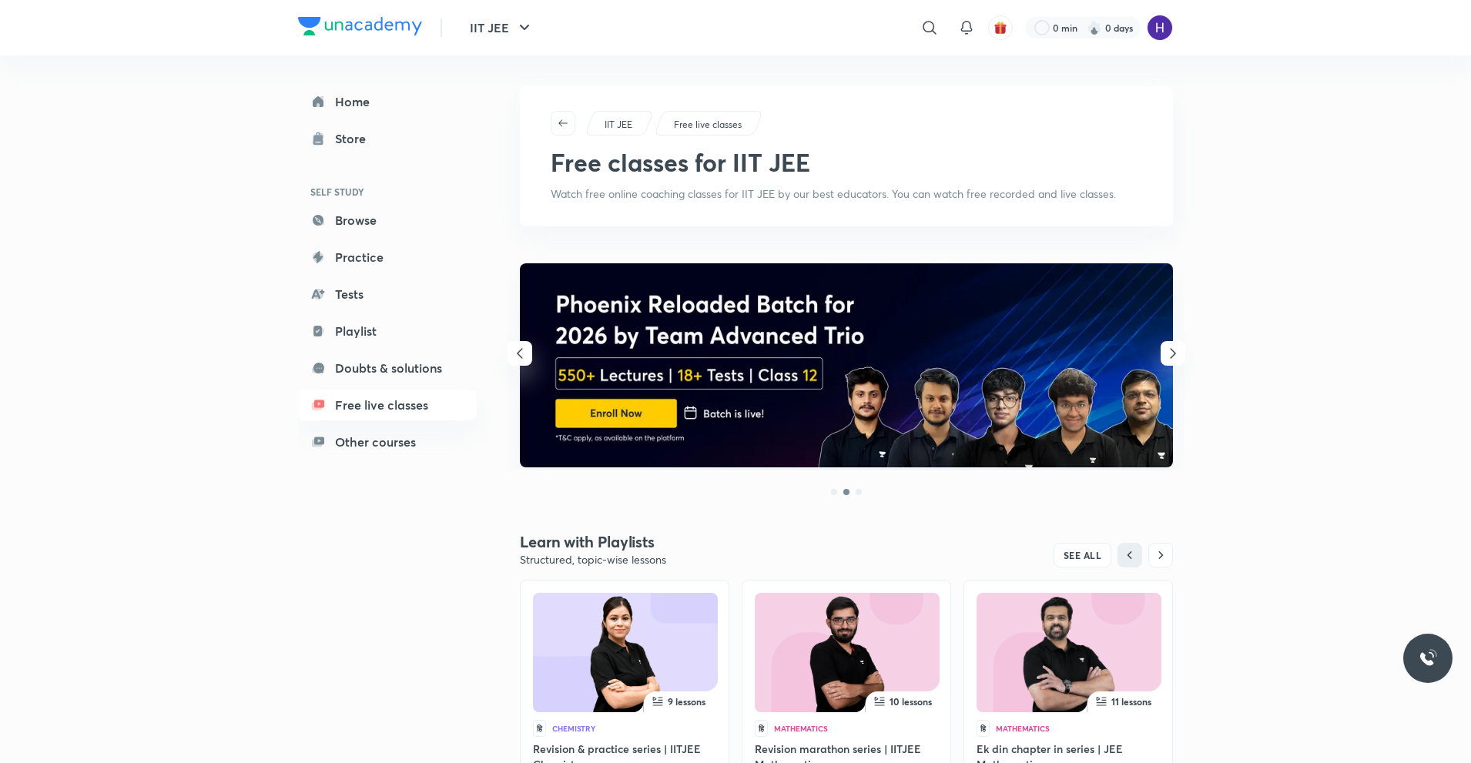
click at [1172, 353] on icon "button" at bounding box center [1173, 353] width 18 height 18
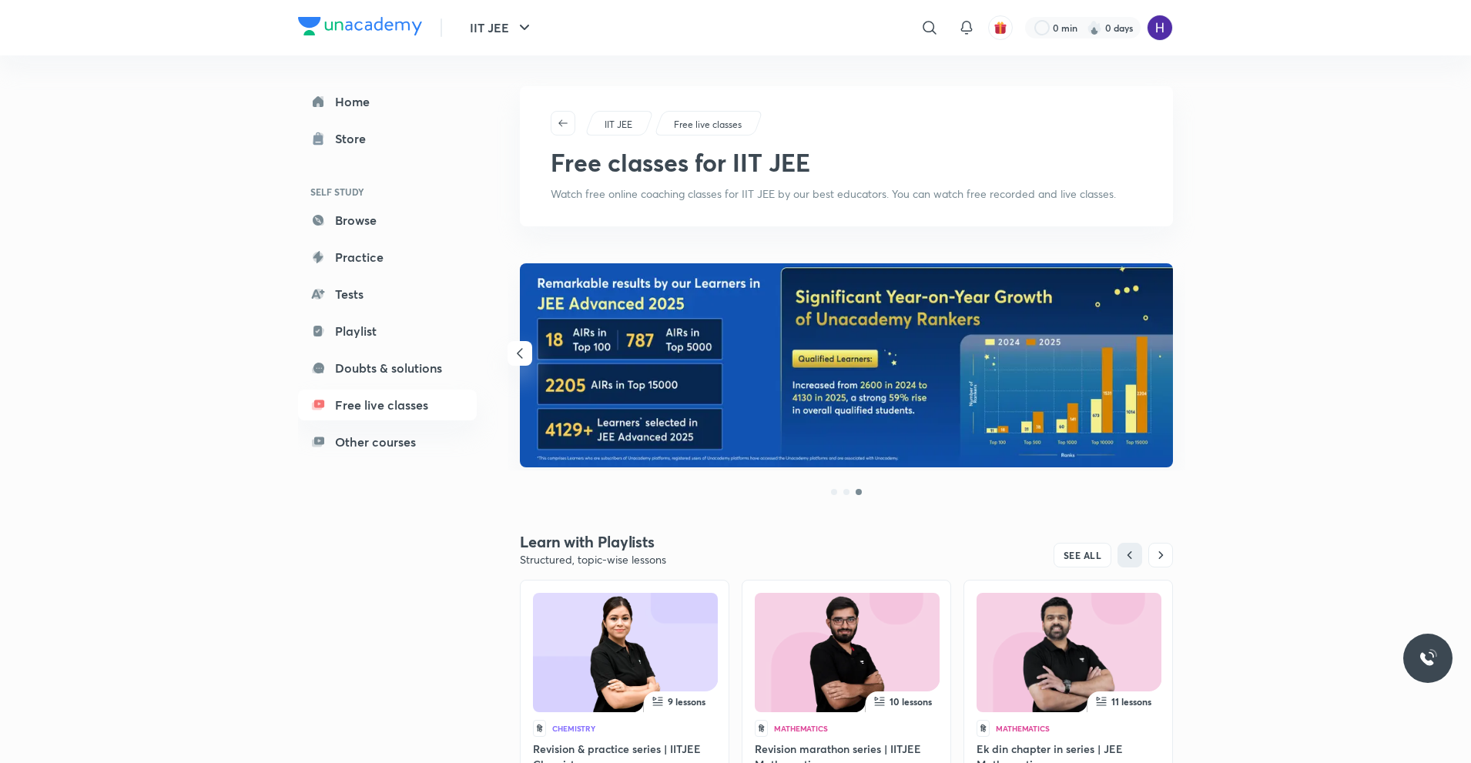
click at [523, 356] on icon "button" at bounding box center [520, 353] width 18 height 18
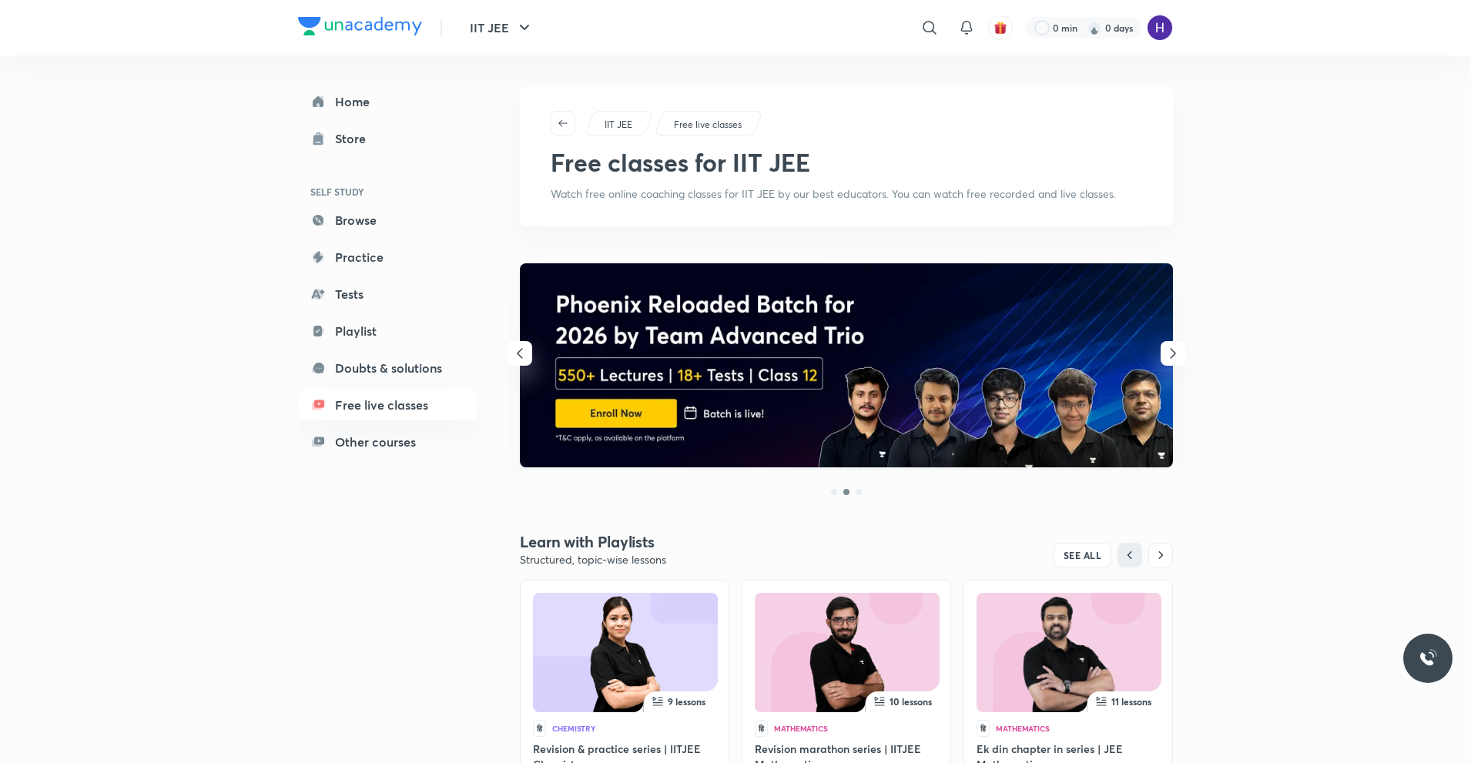
click at [523, 356] on icon "button" at bounding box center [520, 353] width 18 height 18
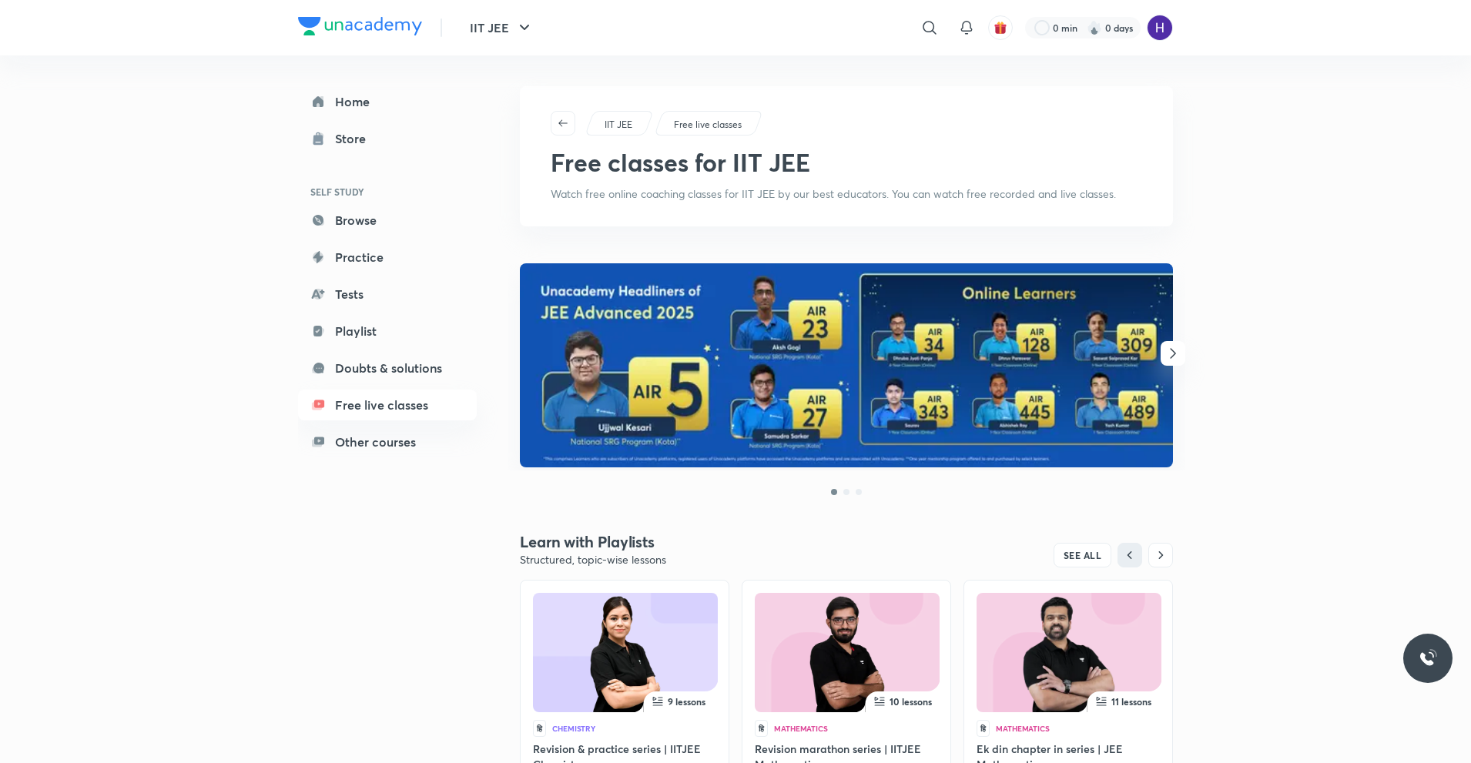
click at [1158, 357] on img at bounding box center [846, 365] width 653 height 204
click at [1178, 358] on icon "button" at bounding box center [1173, 353] width 18 height 18
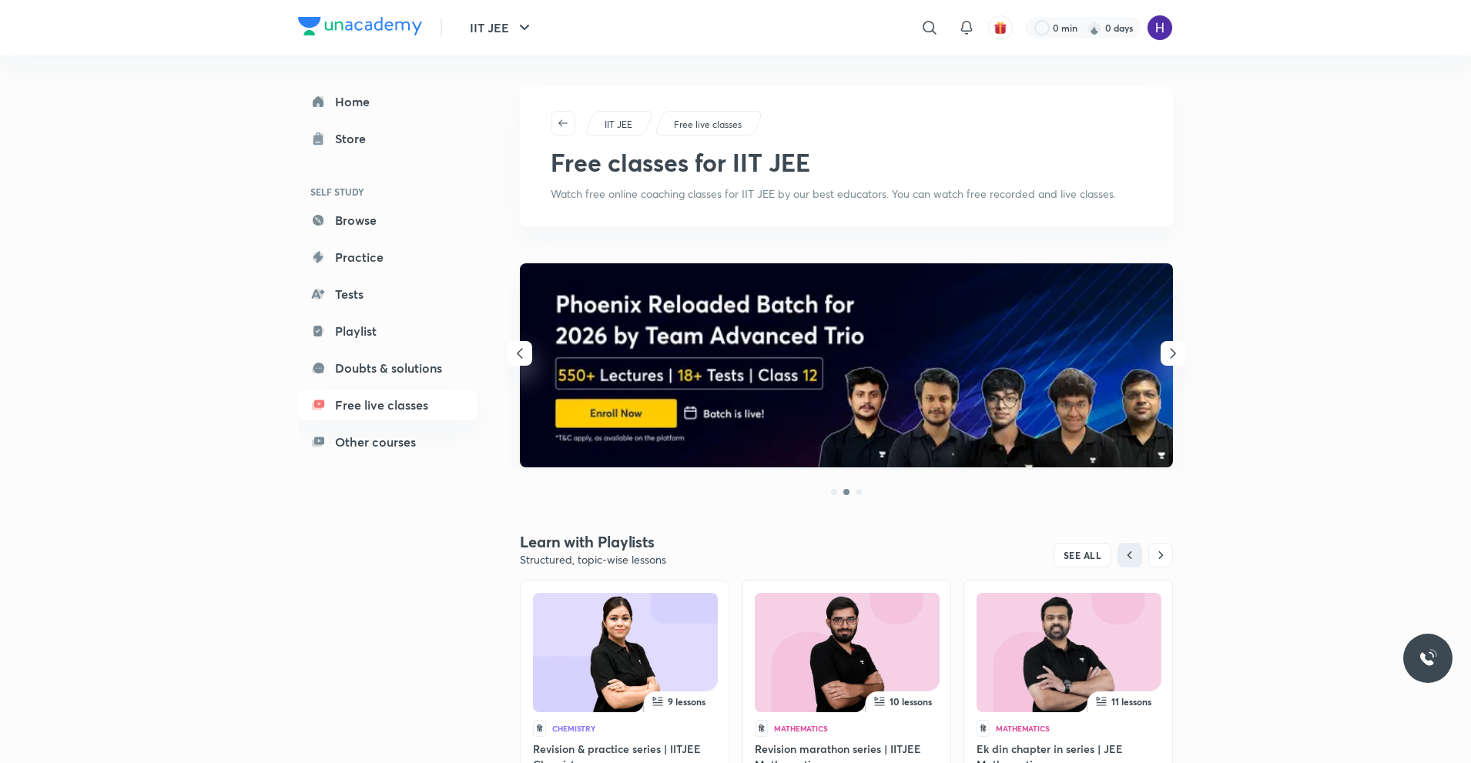
click at [1178, 358] on icon "button" at bounding box center [1173, 353] width 18 height 18
